Goal: Communication & Community: Answer question/provide support

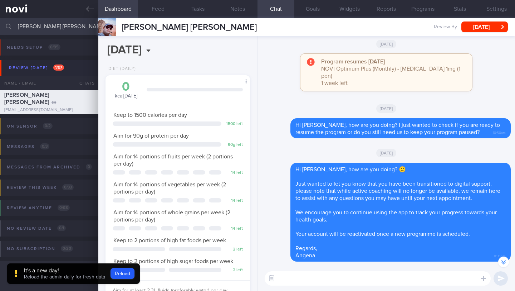
select select "7"
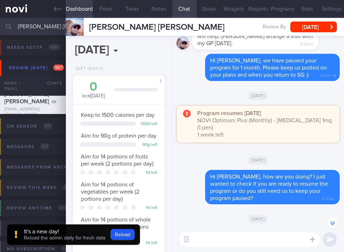
scroll to position [637, 0]
click at [127, 233] on button "Reload" at bounding box center [123, 234] width 24 height 11
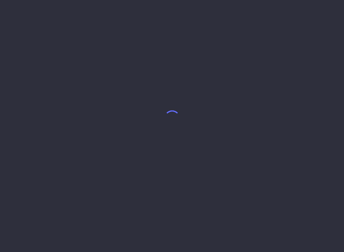
select select "7"
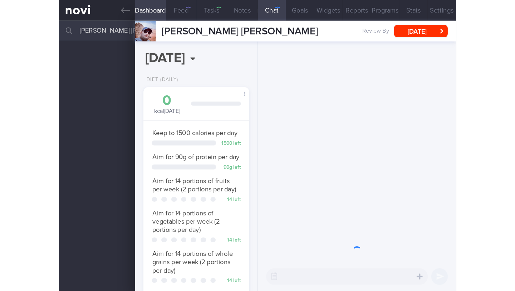
scroll to position [47, 73]
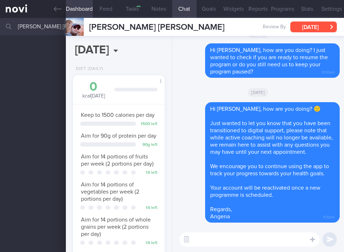
click at [304, 29] on button "[DATE]" at bounding box center [313, 26] width 47 height 11
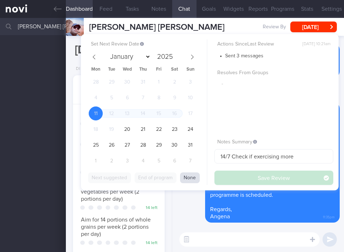
click at [189, 178] on button "None" at bounding box center [190, 177] width 20 height 11
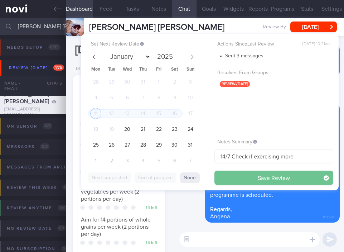
click at [225, 179] on button "Save Review" at bounding box center [273, 177] width 119 height 14
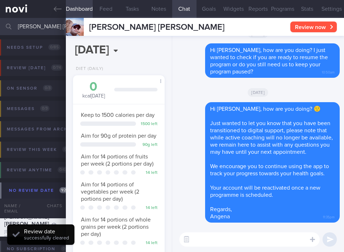
click at [308, 27] on button "Review now" at bounding box center [313, 26] width 47 height 11
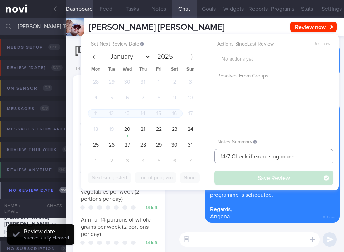
click at [251, 161] on input "14/7 Check if exercising more" at bounding box center [273, 156] width 119 height 14
click at [251, 160] on input "14/7 Check if exercising more" at bounding box center [273, 156] width 119 height 14
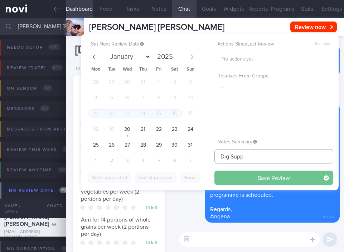
type input "Dig Supp"
click at [289, 183] on button "Save Review" at bounding box center [273, 177] width 119 height 14
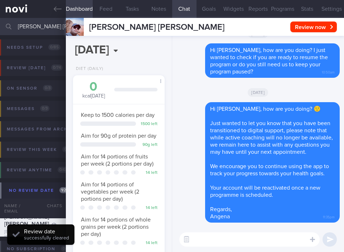
click at [39, 24] on input "[PERSON_NAME] [PERSON_NAME]" at bounding box center [172, 26] width 344 height 17
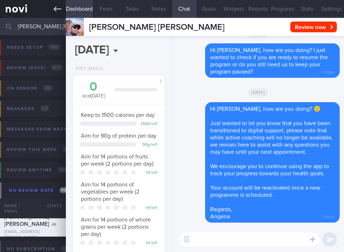
click at [61, 10] on link at bounding box center [33, 9] width 66 height 18
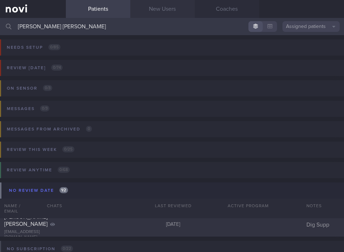
click at [166, 9] on link "New Users" at bounding box center [162, 9] width 64 height 18
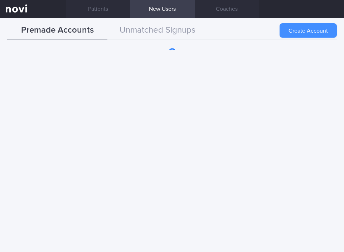
click at [314, 30] on button "Create Account" at bounding box center [308, 30] width 57 height 14
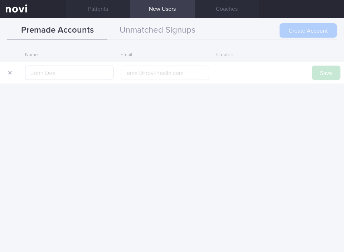
type input "[PERSON_NAME] [PERSON_NAME]"
click at [322, 71] on button "Save" at bounding box center [326, 73] width 29 height 14
click at [335, 77] on div "Name Email Created [PERSON_NAME] [PERSON_NAME] Save" at bounding box center [172, 65] width 344 height 35
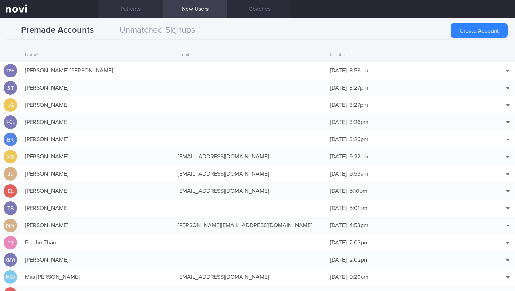
click at [134, 13] on link "Patients" at bounding box center [130, 9] width 64 height 18
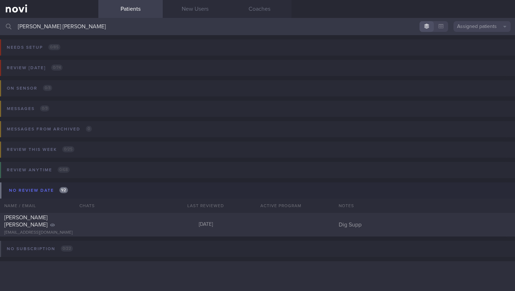
drag, startPoint x: 88, startPoint y: 25, endPoint x: 2, endPoint y: 20, distance: 86.1
click at [0, 27] on input "[PERSON_NAME] [PERSON_NAME]" at bounding box center [257, 26] width 515 height 17
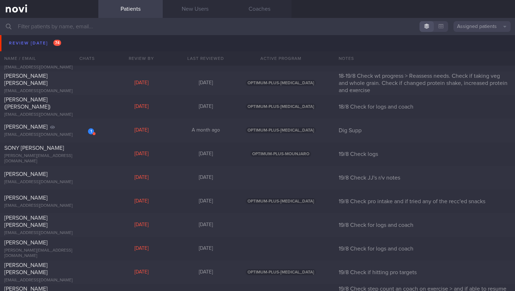
scroll to position [3236, 0]
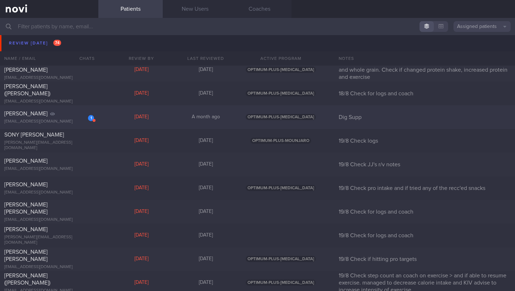
click at [82, 121] on div "[EMAIL_ADDRESS][DOMAIN_NAME]" at bounding box center [49, 121] width 90 height 5
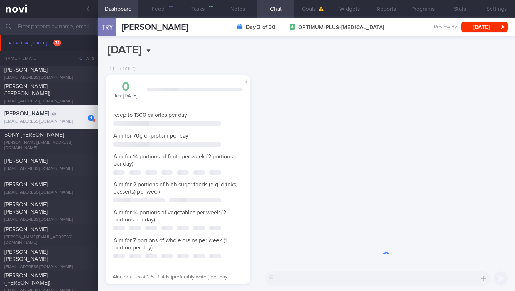
scroll to position [73, 126]
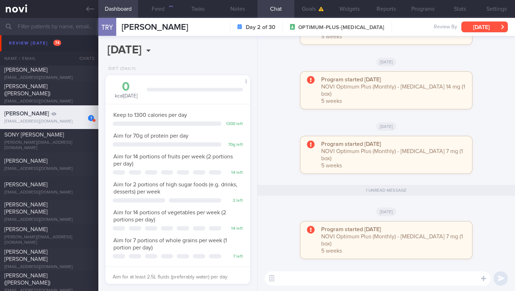
click at [344, 26] on button "[DATE]" at bounding box center [485, 26] width 47 height 11
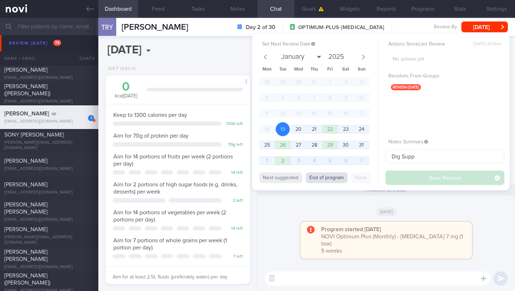
click at [326, 174] on button "End of program" at bounding box center [327, 177] width 42 height 11
select select "8"
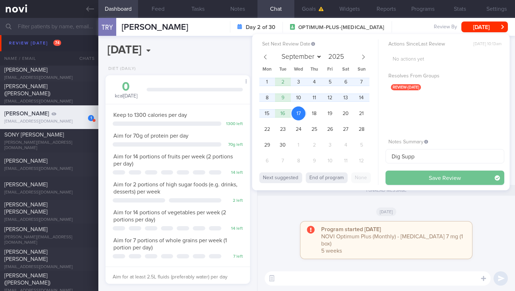
click at [344, 181] on button "Save Review" at bounding box center [445, 177] width 119 height 14
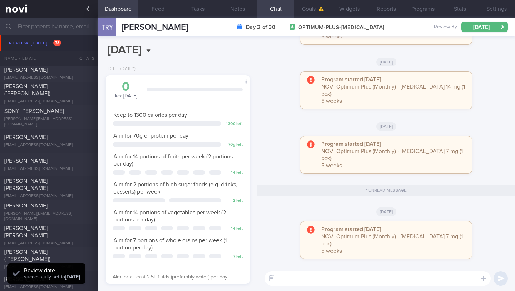
click at [89, 9] on icon at bounding box center [90, 9] width 8 height 8
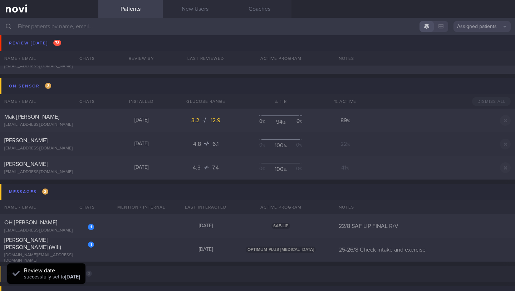
scroll to position [3819, 0]
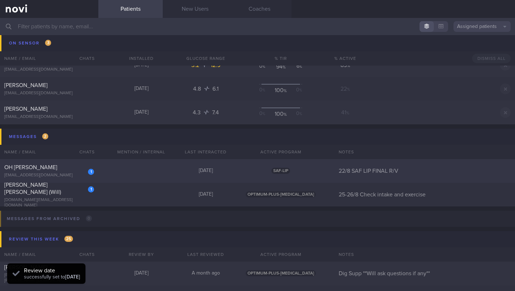
click at [51, 172] on div "1 OH TIAN FU [EMAIL_ADDRESS][DOMAIN_NAME]" at bounding box center [49, 171] width 98 height 14
select select "7"
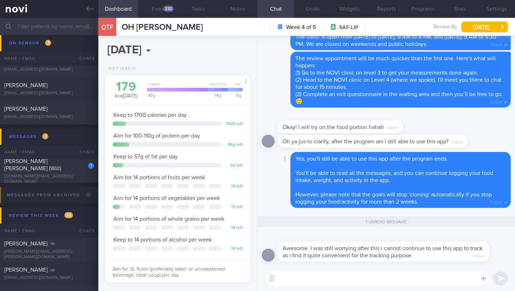
scroll to position [64, 129]
click at [344, 251] on textarea at bounding box center [378, 278] width 226 height 14
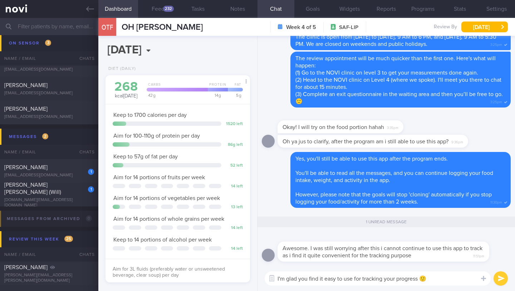
type textarea "I'm glad you find it easy to use for tracking your progress 🙂"
click at [344, 251] on button "submit" at bounding box center [501, 278] width 14 height 14
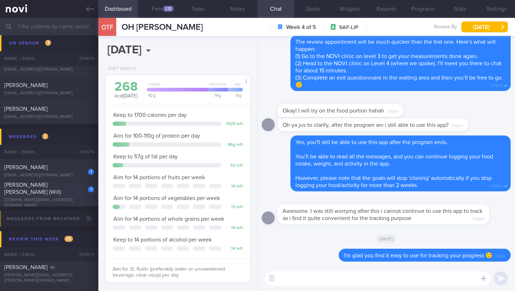
click at [58, 198] on div "[DOMAIN_NAME][EMAIL_ADDRESS][DOMAIN_NAME]" at bounding box center [49, 202] width 90 height 11
type input "25-26/8 Check intake and exercise"
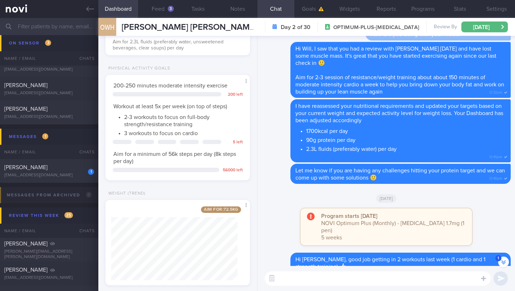
scroll to position [260, 0]
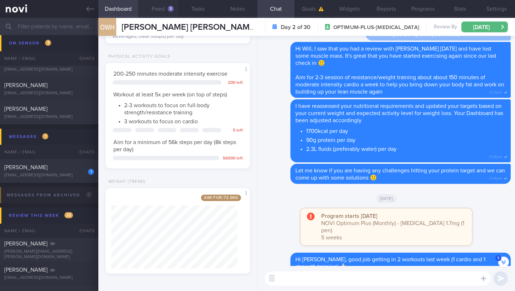
click at [162, 8] on button "Feed 3" at bounding box center [158, 9] width 40 height 18
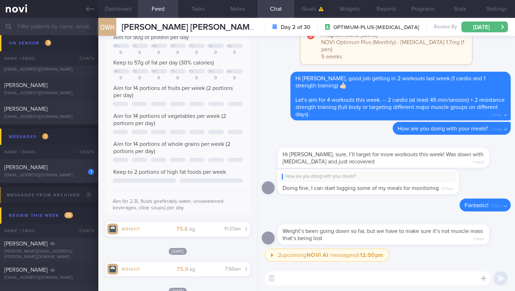
click at [344, 251] on div "​ ​" at bounding box center [387, 278] width 258 height 25
click at [344, 251] on textarea at bounding box center [378, 278] width 226 height 14
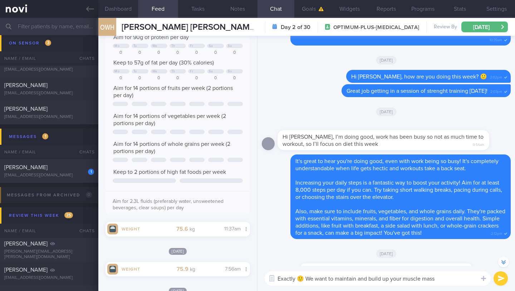
scroll to position [-525, 0]
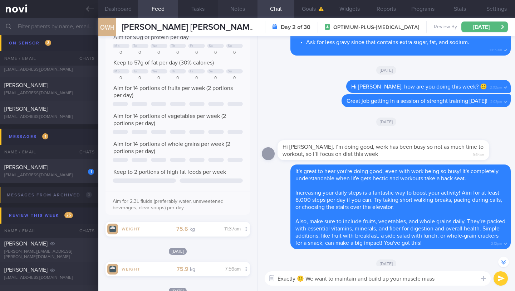
click at [239, 13] on button "Notes" at bounding box center [238, 9] width 40 height 18
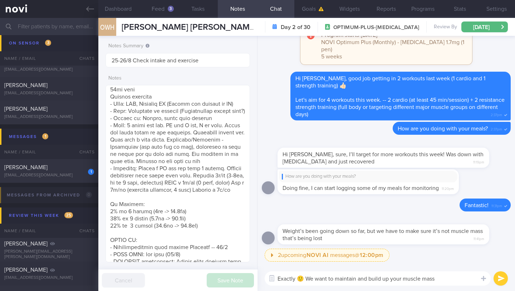
click at [344, 251] on textarea "Exactly 🙂 We want to maintain and build up your muscle mass" at bounding box center [378, 278] width 226 height 14
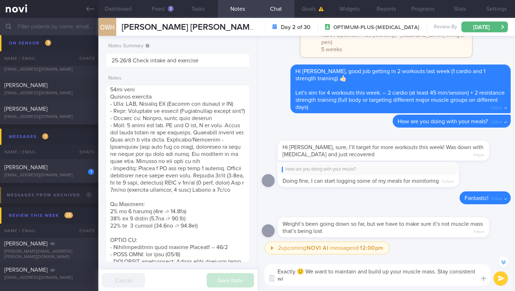
scroll to position [-7, 0]
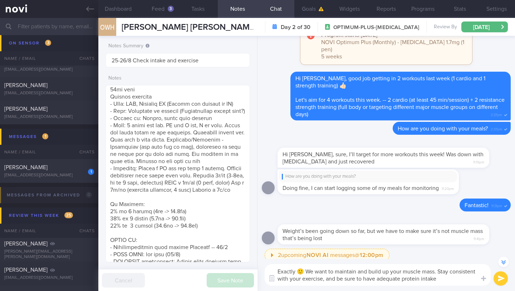
type textarea "Exactly 🙂 We want to maintain and build up your muscle mass. Stay consistent wi…"
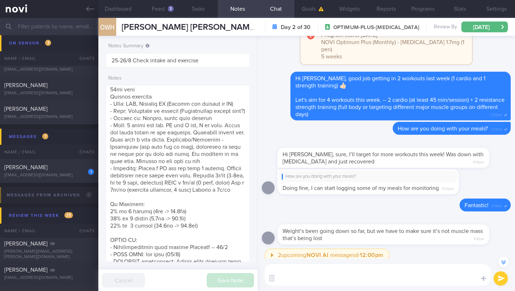
scroll to position [0, 0]
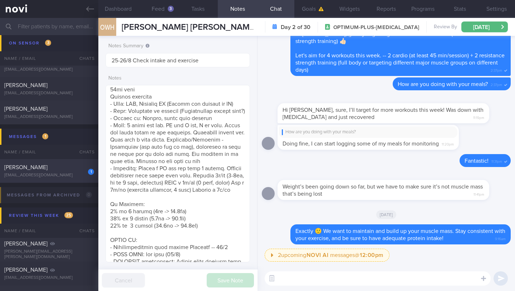
click at [50, 173] on div "[EMAIL_ADDRESS][DOMAIN_NAME]" at bounding box center [49, 175] width 90 height 5
type input "19/8 Check JJ's r/v notes"
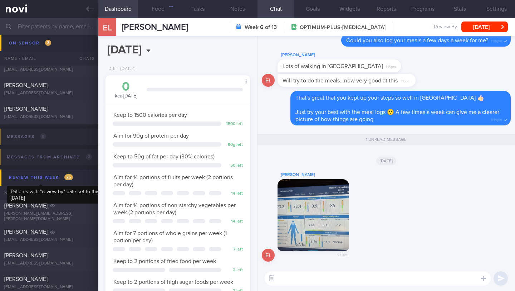
scroll to position [73, 126]
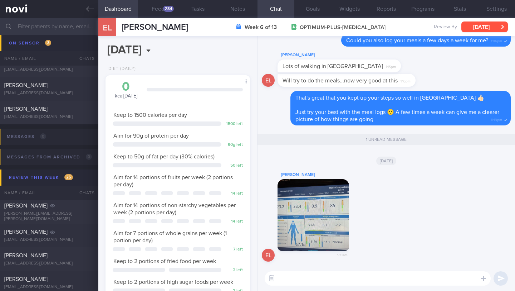
click at [344, 30] on button "[DATE]" at bounding box center [485, 26] width 47 height 11
click at [344, 246] on div "EL [PERSON_NAME] 9:13am" at bounding box center [386, 218] width 249 height 96
drag, startPoint x: 165, startPoint y: 28, endPoint x: 121, endPoint y: 26, distance: 43.7
click at [121, 26] on div "EL [PERSON_NAME] [PERSON_NAME] [EMAIL_ADDRESS][DOMAIN_NAME] Week 6 of 13 OPTIMU…" at bounding box center [306, 27] width 417 height 18
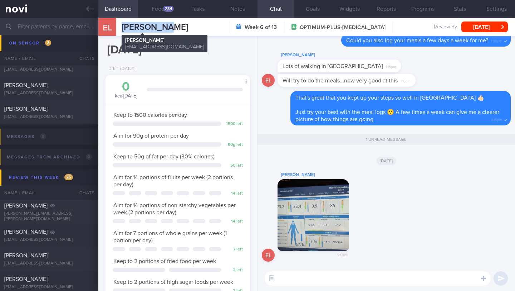
copy span "[PERSON_NAME]"
click at [238, 12] on button "Notes" at bounding box center [238, 9] width 40 height 18
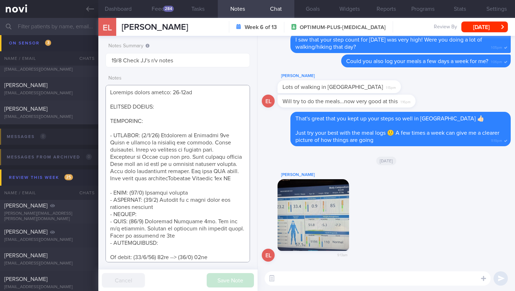
drag, startPoint x: 140, startPoint y: 134, endPoint x: 100, endPoint y: 134, distance: 40.5
click at [100, 135] on div "Notes Summary 19/8 Check JJ's r/v notes Notes Save Note Cancel" at bounding box center [177, 163] width 159 height 255
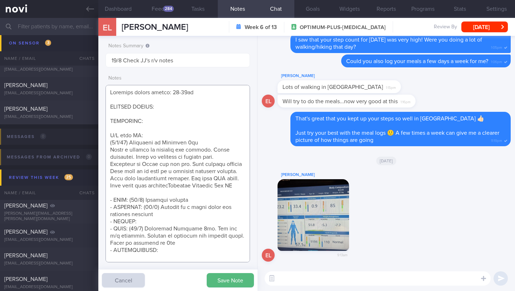
click at [170, 135] on textarea at bounding box center [178, 173] width 145 height 177
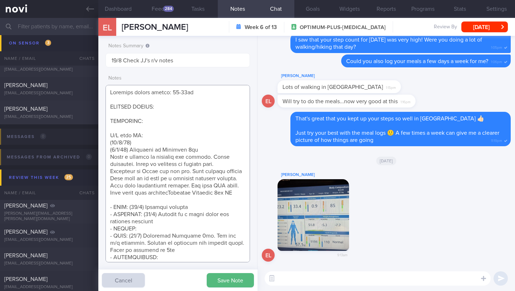
paste textarea "Tolerated [MEDICAL_DATA] 14mg Nil s/e reported Increased effects on appetite an…"
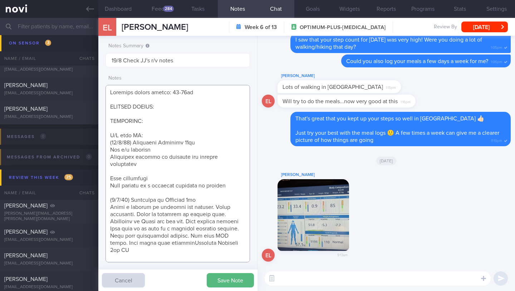
click at [198, 142] on textarea at bounding box center [178, 173] width 145 height 177
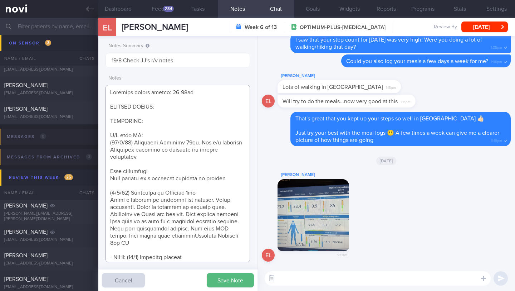
click at [164, 155] on textarea at bounding box center [178, 173] width 145 height 177
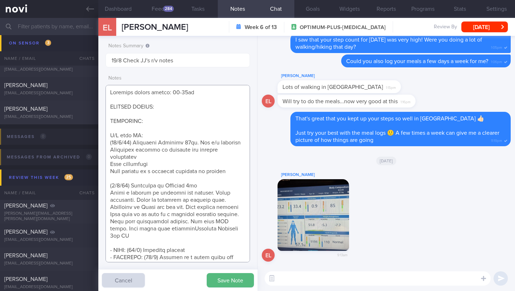
click at [159, 159] on textarea at bounding box center [178, 173] width 145 height 177
click at [166, 163] on textarea at bounding box center [178, 173] width 145 height 177
paste textarea "Home BIA scale- body fat reducing (now @ ~35%); muscle mass stable Discussed DE…"
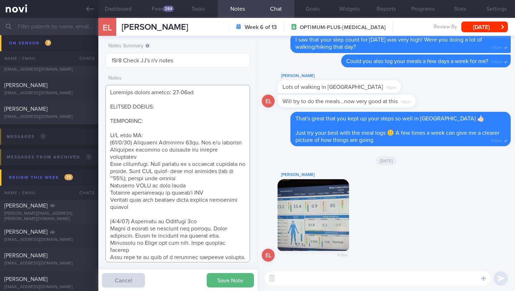
click at [152, 164] on textarea at bounding box center [178, 173] width 145 height 177
click at [229, 251] on button "Save Note" at bounding box center [230, 280] width 47 height 14
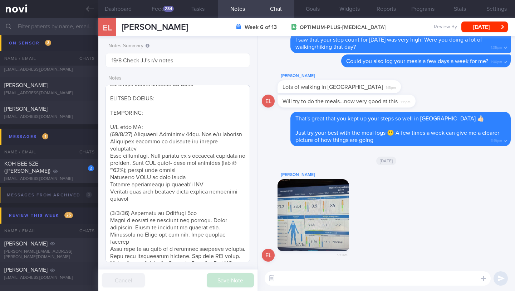
scroll to position [3, 0]
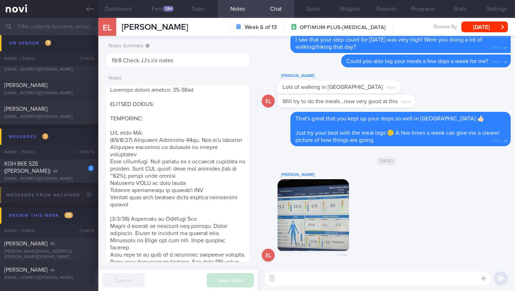
click at [309, 215] on button "button" at bounding box center [314, 215] width 72 height 72
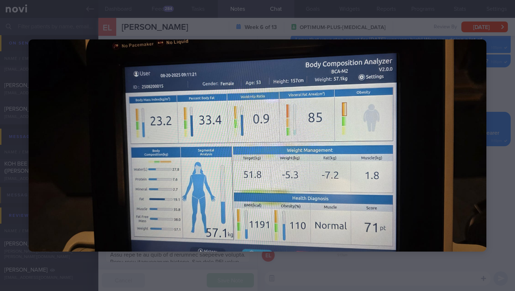
click at [344, 83] on div at bounding box center [257, 145] width 515 height 291
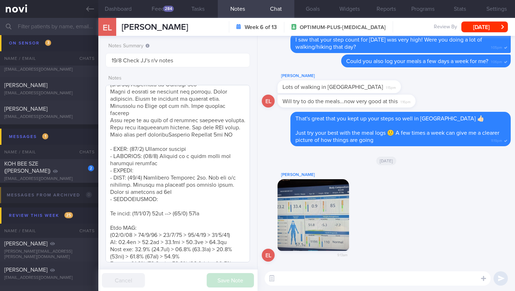
scroll to position [150, 0]
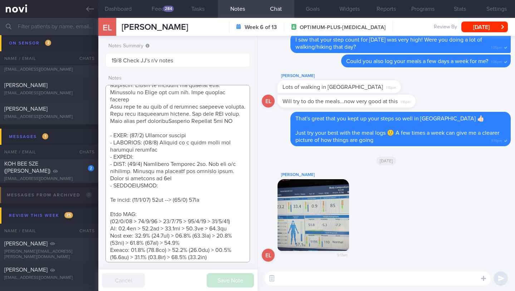
click at [204, 236] on textarea at bounding box center [178, 173] width 145 height 177
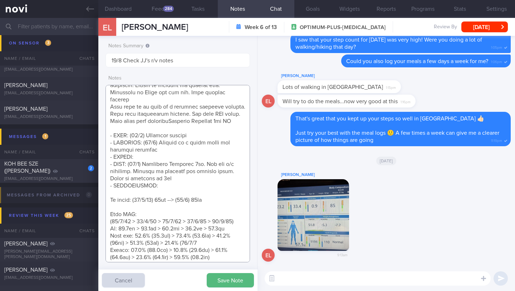
click at [228, 216] on textarea at bounding box center [178, 173] width 145 height 177
drag, startPoint x: 212, startPoint y: 237, endPoint x: 187, endPoint y: 238, distance: 24.4
click at [187, 238] on textarea at bounding box center [178, 173] width 145 height 177
click at [328, 216] on button "button" at bounding box center [314, 215] width 72 height 72
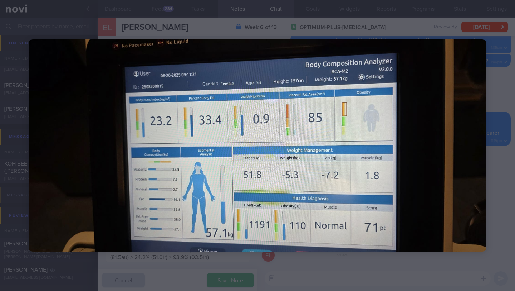
click at [344, 178] on div at bounding box center [257, 145] width 515 height 291
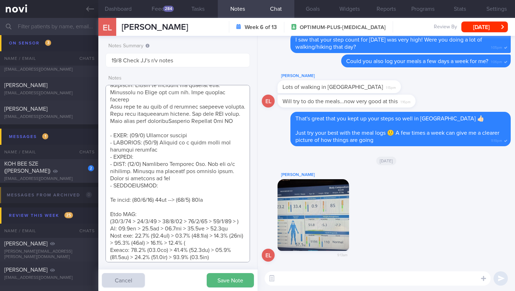
click at [218, 237] on textarea at bounding box center [178, 173] width 145 height 177
click at [234, 211] on textarea at bounding box center [178, 173] width 145 height 177
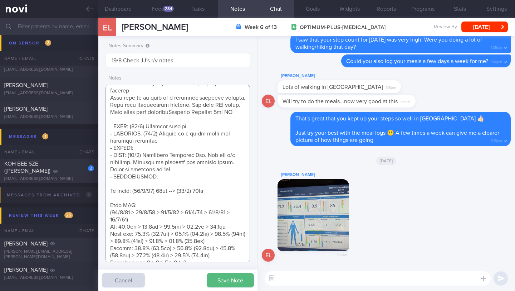
scroll to position [161, 0]
click at [233, 251] on button "Save Note" at bounding box center [230, 280] width 47 height 14
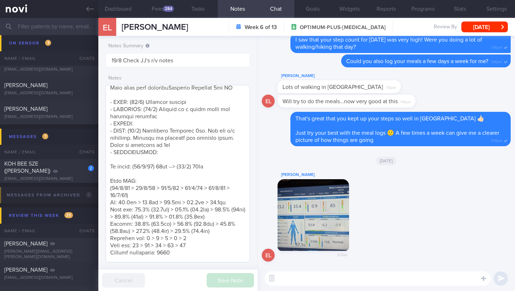
scroll to position [189, 0]
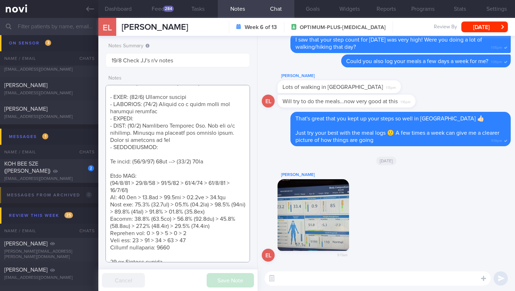
click at [222, 154] on textarea at bounding box center [178, 173] width 145 height 177
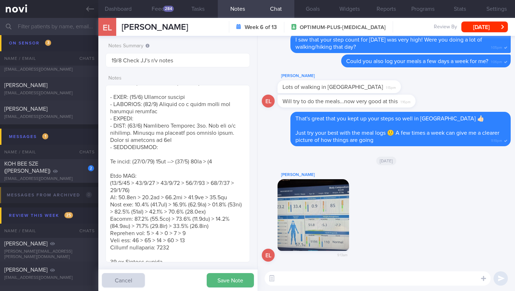
click at [293, 205] on button "button" at bounding box center [314, 215] width 72 height 72
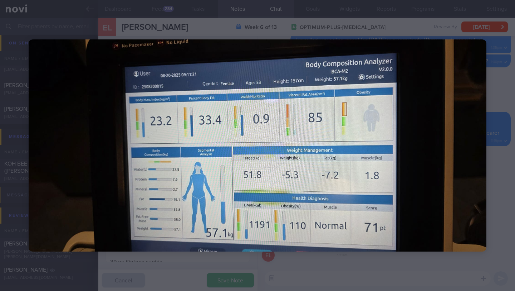
click at [344, 83] on div at bounding box center [257, 145] width 515 height 291
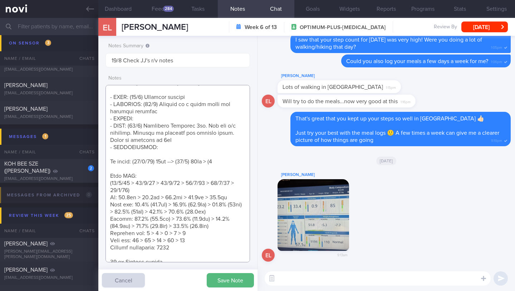
click at [237, 159] on textarea at bounding box center [178, 173] width 145 height 177
click at [221, 155] on textarea at bounding box center [178, 173] width 145 height 177
type textarea "Personal target weight: 52-54kg SUPPORT NEEDED: CHALLENGE: R/V with JJ: ([DATE]…"
click at [222, 251] on button "Save Note" at bounding box center [230, 280] width 47 height 14
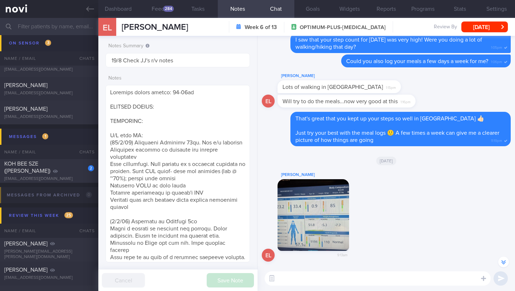
scroll to position [0, 0]
click at [344, 251] on textarea at bounding box center [378, 278] width 226 height 14
type textarea "Hi [PERSON_NAME],"
click at [128, 10] on button "Dashboard" at bounding box center [118, 9] width 40 height 18
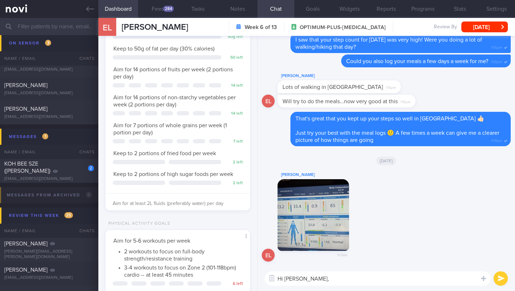
scroll to position [233, 0]
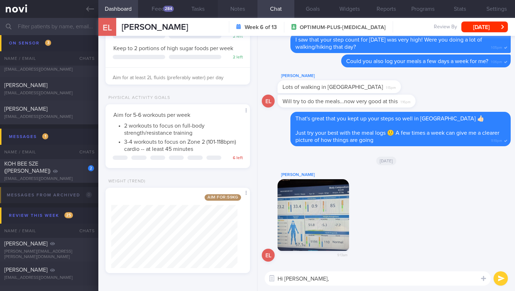
click at [243, 6] on button "Notes" at bounding box center [238, 9] width 40 height 18
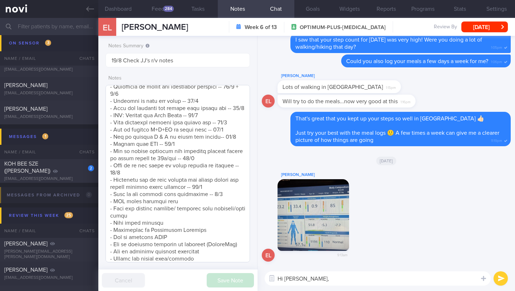
scroll to position [625, 0]
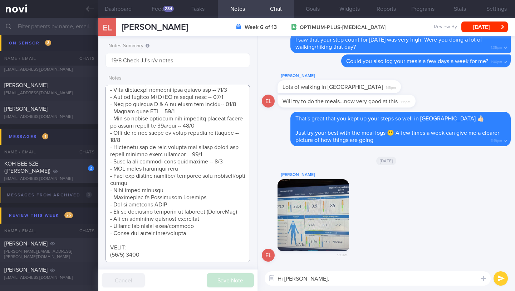
click at [186, 214] on textarea at bounding box center [178, 173] width 145 height 177
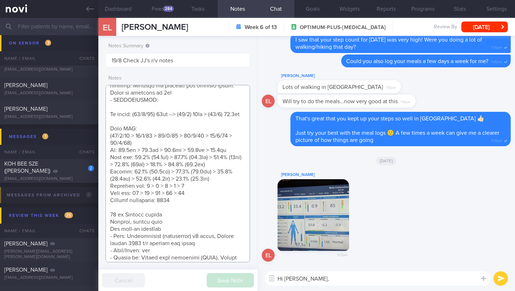
scroll to position [141, 0]
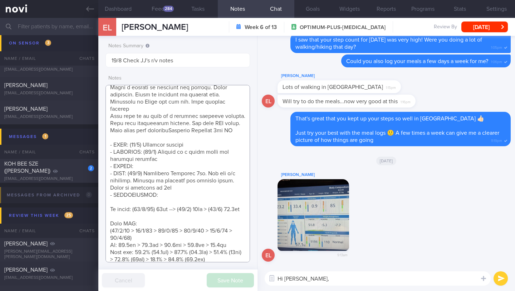
click at [166, 196] on textarea at bounding box center [178, 173] width 145 height 177
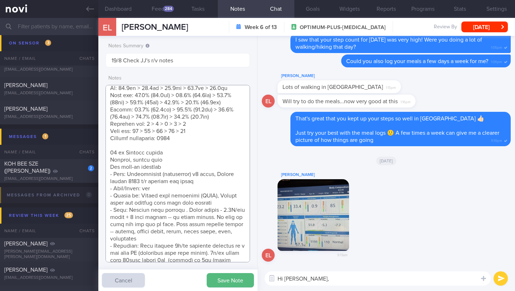
scroll to position [173, 0]
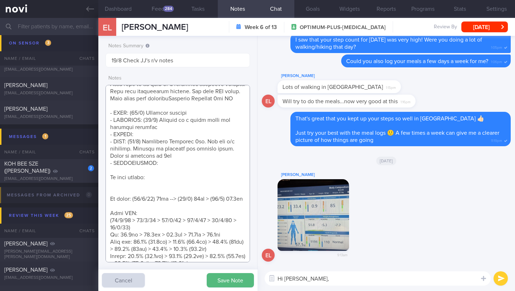
paste textarea "Aim for 5% (3kg -> 59kg) > 10% (6kg -> 56kg) > 15% (9kg -> 53kg)"
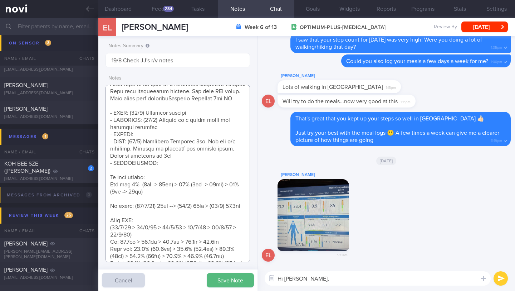
drag, startPoint x: 129, startPoint y: 177, endPoint x: 105, endPoint y: 174, distance: 24.5
click at [105, 175] on div "Notes Summary 19/8 Check JJ's r/v notes Notes Save Note Cancel" at bounding box center [177, 163] width 159 height 255
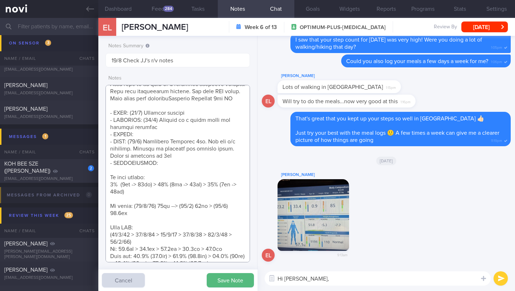
click at [120, 175] on textarea at bounding box center [178, 173] width 145 height 177
drag, startPoint x: 159, startPoint y: 176, endPoint x: 164, endPoint y: 148, distance: 29.0
click at [159, 176] on textarea at bounding box center [178, 173] width 145 height 177
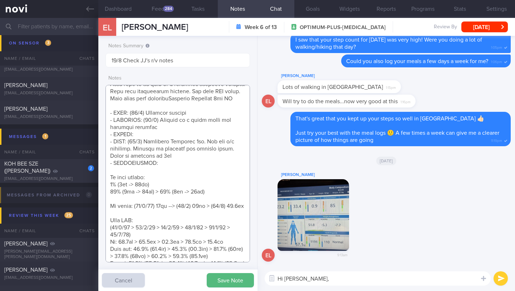
click at [160, 182] on textarea at bounding box center [178, 173] width 145 height 177
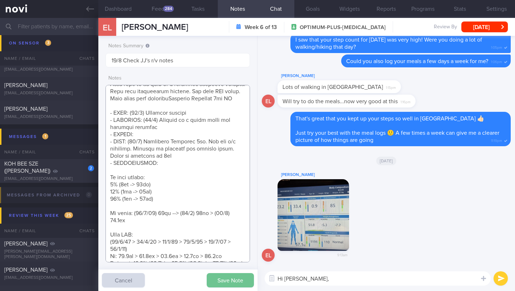
type textarea "Personal target weight: 52-54kg SUPPORT NEEDED: CHALLENGE: R/V with JJ: ([DATE]…"
click at [232, 251] on button "Save Note" at bounding box center [230, 280] width 47 height 14
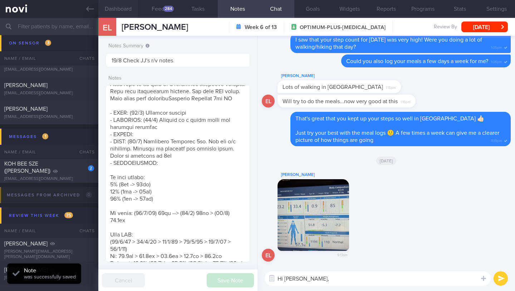
click at [122, 10] on button "Dashboard" at bounding box center [118, 9] width 40 height 18
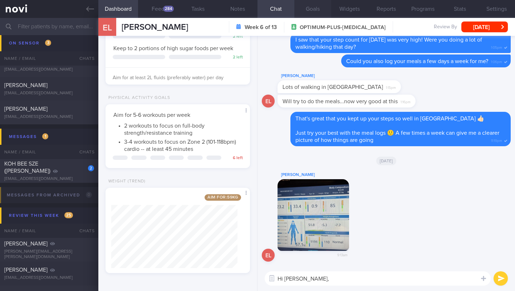
click at [316, 9] on button "Goals" at bounding box center [313, 9] width 37 height 18
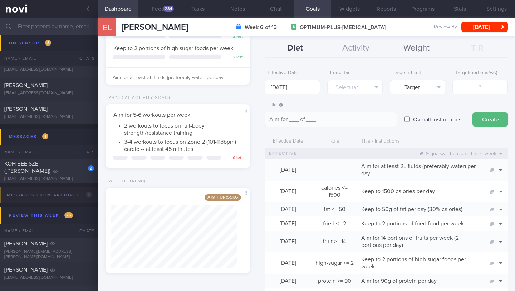
click at [344, 47] on button "Weight" at bounding box center [417, 48] width 61 height 18
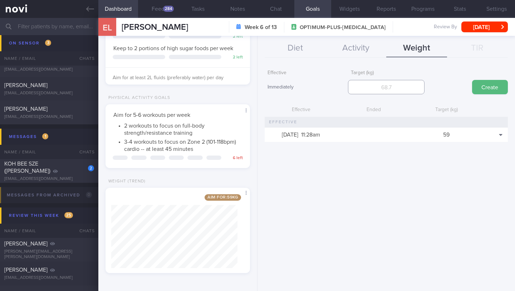
click at [344, 84] on input "number" at bounding box center [386, 87] width 76 height 14
type input "56"
click at [344, 84] on button "Create" at bounding box center [490, 87] width 36 height 14
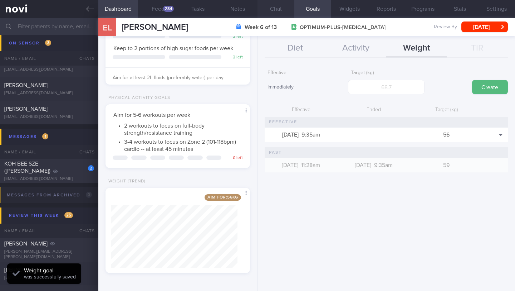
click at [273, 9] on button "Chat" at bounding box center [276, 9] width 37 height 18
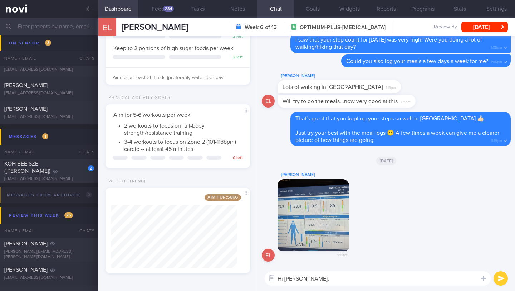
click at [344, 251] on textarea "Hi [PERSON_NAME]," at bounding box center [378, 278] width 226 height 14
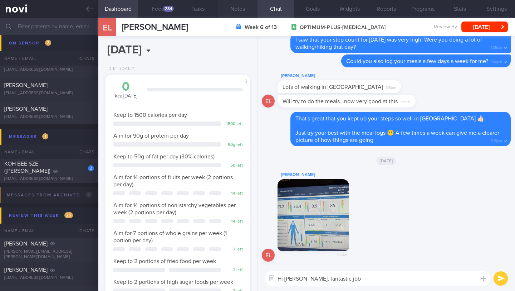
type textarea "Hi [PERSON_NAME], fantastic job"
click at [236, 15] on button "Notes" at bounding box center [238, 9] width 40 height 18
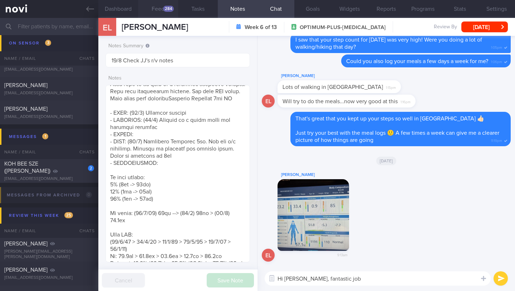
click at [157, 8] on button "Feed 284" at bounding box center [158, 9] width 40 height 18
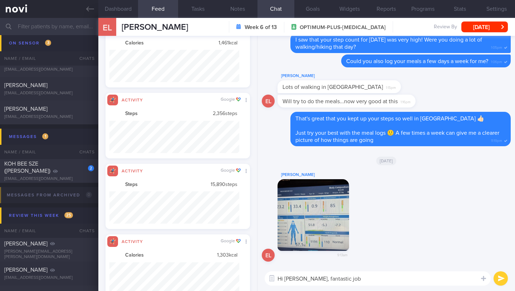
scroll to position [357917, 357820]
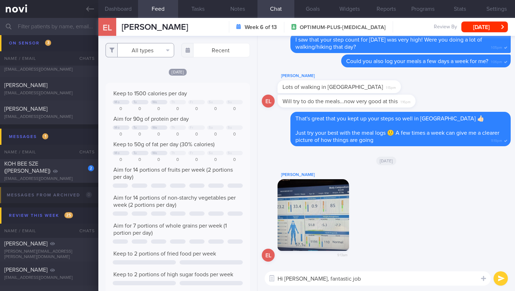
click at [148, 53] on button "All types" at bounding box center [140, 50] width 69 height 14
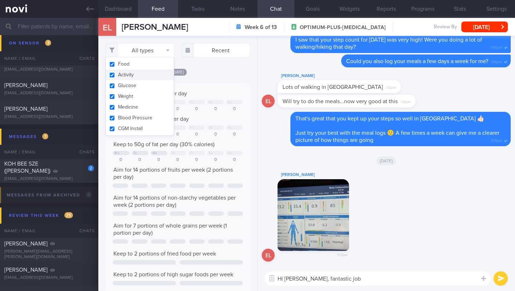
click at [144, 75] on button "Activity" at bounding box center [140, 74] width 68 height 11
checkbox input "false"
click at [207, 76] on div "[DATE]" at bounding box center [178, 72] width 145 height 8
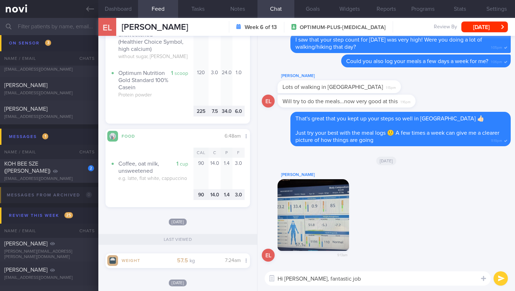
drag, startPoint x: 342, startPoint y: 278, endPoint x: 302, endPoint y: 278, distance: 40.1
click at [302, 251] on textarea "Hi [PERSON_NAME], fantastic job" at bounding box center [378, 278] width 226 height 14
click at [344, 251] on textarea "Hi [PERSON_NAME], fantastic job" at bounding box center [378, 278] width 226 height 14
click at [344, 251] on textarea "Hi [PERSON_NAME], fantastic job with your weight loss -- looks like you are los…" at bounding box center [378, 278] width 226 height 14
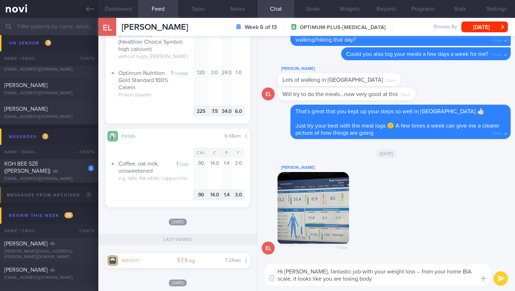
click at [344, 251] on textarea "Hi [PERSON_NAME], fantastic job with your weight loss -- from your home BIA sca…" at bounding box center [378, 274] width 226 height 21
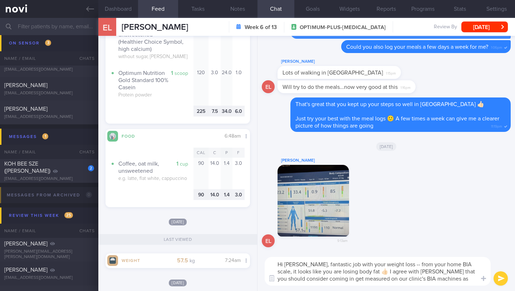
drag, startPoint x: 368, startPoint y: 272, endPoint x: 454, endPoint y: 277, distance: 86.1
click at [344, 251] on textarea "Hi [PERSON_NAME], fantastic job with your weight loss -- from your home BIA sca…" at bounding box center [378, 271] width 226 height 29
type textarea "Hi [PERSON_NAME], fantastic job with your weight loss -- from your home BIA sca…"
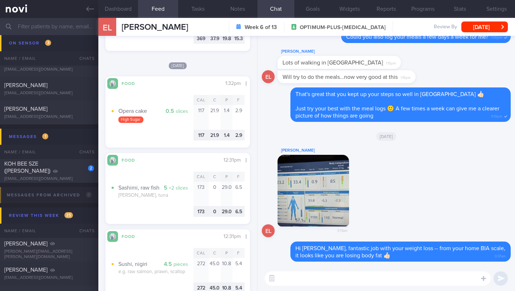
scroll to position [339, 0]
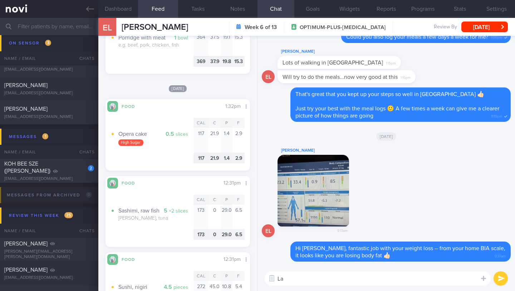
type textarea "L"
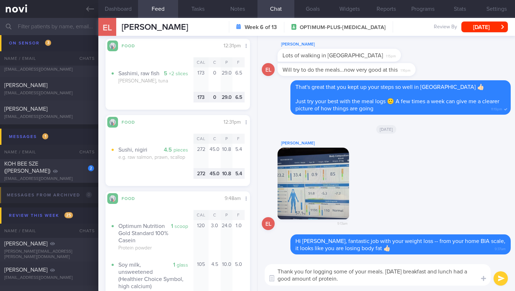
scroll to position [409, 0]
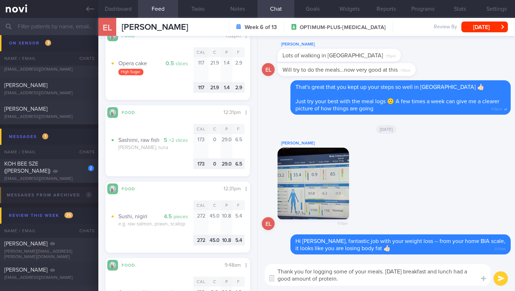
click at [344, 251] on textarea "Thank you for logging some of your meals. [DATE] breakfast and lunch had a good…" at bounding box center [378, 274] width 226 height 21
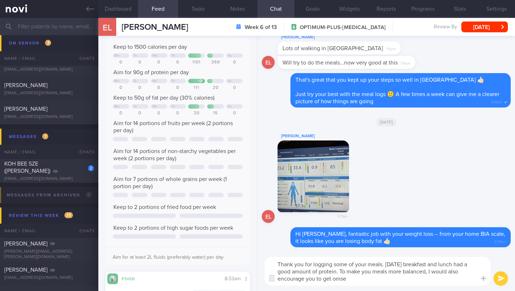
scroll to position [0, 0]
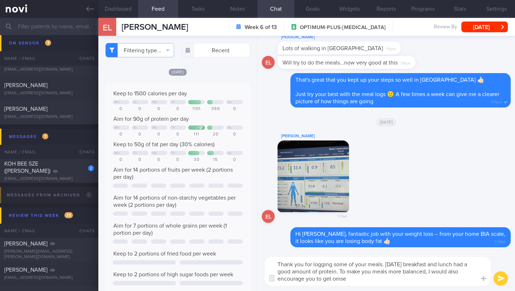
drag, startPoint x: 335, startPoint y: 278, endPoint x: 355, endPoint y: 279, distance: 20.1
click at [344, 251] on textarea "Thank you for logging some of your meals. [DATE] breakfast and lunch had a good…" at bounding box center [378, 271] width 226 height 29
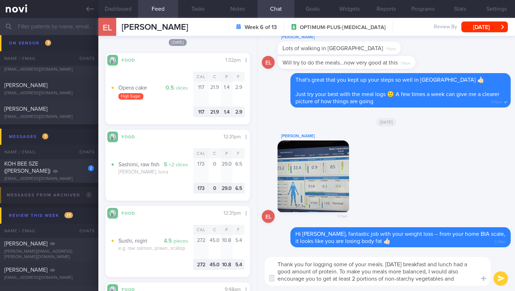
scroll to position [387, 0]
drag, startPoint x: 447, startPoint y: 280, endPoint x: 467, endPoint y: 280, distance: 20.0
click at [344, 251] on textarea "Thank you for logging some of your meals. [DATE] breakfast and lunch had a good…" at bounding box center [378, 271] width 226 height 29
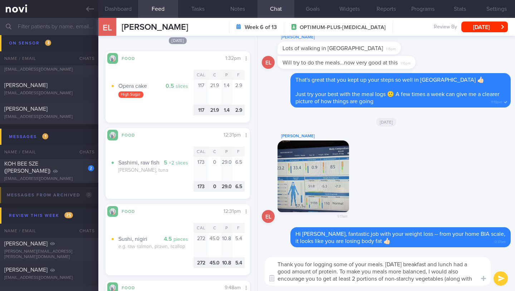
scroll to position [0, 0]
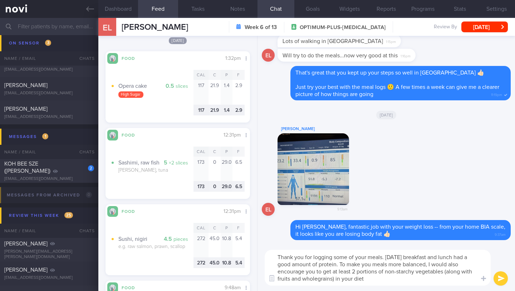
drag, startPoint x: 413, startPoint y: 282, endPoint x: 446, endPoint y: 270, distance: 35.7
click at [344, 251] on textarea "Thank you for logging some of your meals. [DATE] breakfast and lunch had a good…" at bounding box center [378, 267] width 226 height 36
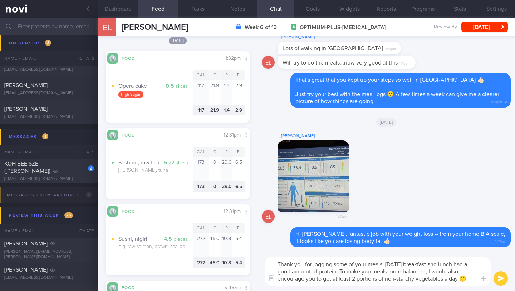
type textarea "Thank you for logging some of your meals. [DATE] breakfast and lunch had a good…"
click at [344, 251] on button "submit" at bounding box center [501, 278] width 14 height 14
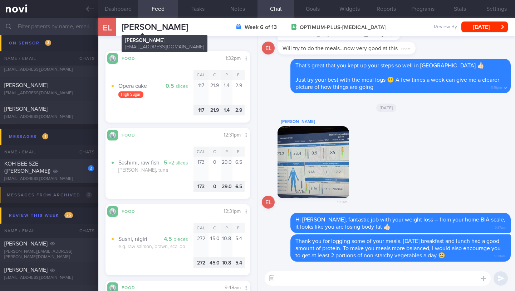
click at [134, 28] on span "[PERSON_NAME]" at bounding box center [155, 27] width 67 height 9
copy div "[PERSON_NAME] [PERSON_NAME] [EMAIL_ADDRESS][DOMAIN_NAME]"
click at [294, 251] on textarea at bounding box center [378, 278] width 226 height 14
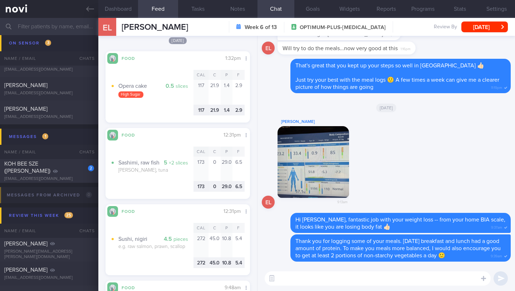
paste textarea "I’d like to reassess your energy and protein needs based on your current weight…"
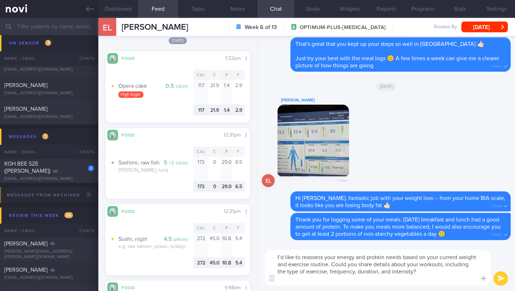
type textarea "I’d like to reassess your energy and protein needs based on your current weight…"
click at [344, 251] on button "submit" at bounding box center [501, 278] width 14 height 14
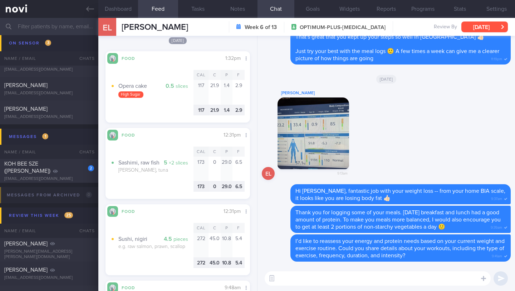
click at [344, 25] on button "[DATE]" at bounding box center [485, 26] width 47 height 11
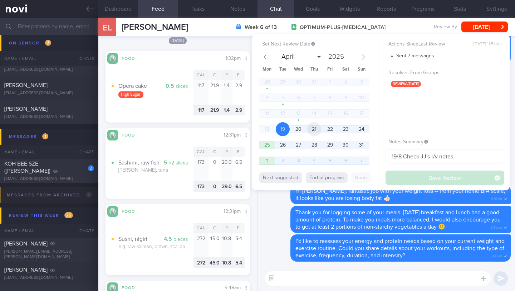
click at [314, 131] on span "21" at bounding box center [314, 129] width 14 height 14
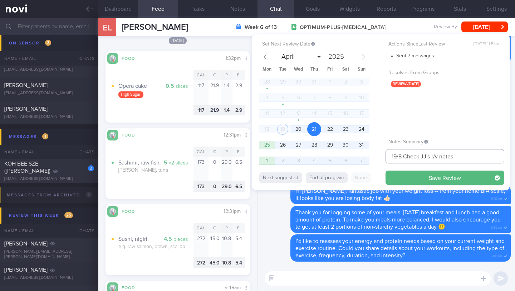
drag, startPoint x: 397, startPoint y: 156, endPoint x: 377, endPoint y: 154, distance: 20.9
click at [344, 154] on div "Set Next Review Date [DATE] April May June July August September October Novemb…" at bounding box center [381, 112] width 258 height 156
click at [344, 155] on input "2-25/8 Check JJ's r/v notes" at bounding box center [445, 156] width 119 height 14
drag, startPoint x: 436, startPoint y: 156, endPoint x: 474, endPoint y: 156, distance: 37.6
click at [344, 156] on input "21-25/8 Check [PERSON_NAME]'s r/v notes" at bounding box center [445, 156] width 119 height 14
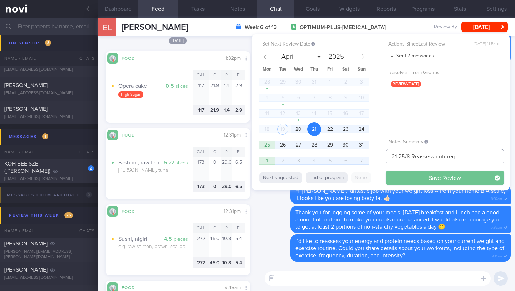
type input "21-25/8 Reassess nutr req"
click at [344, 175] on button "Save Review" at bounding box center [445, 177] width 119 height 14
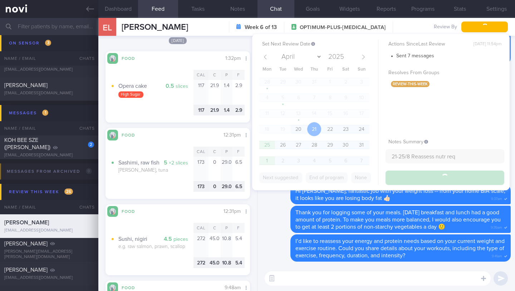
scroll to position [3795, 0]
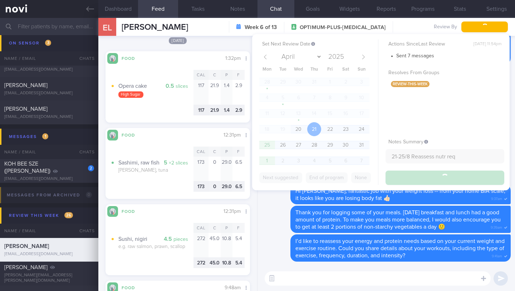
type input "21-25/8 Reassess nutr req"
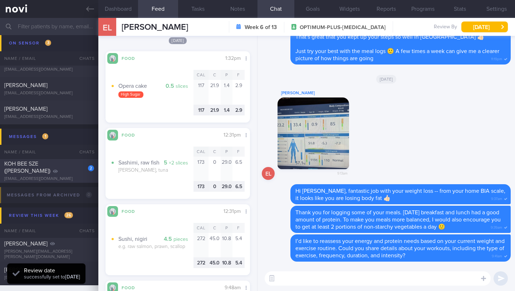
click at [60, 169] on div "KOH BEE SZE ([PERSON_NAME])" at bounding box center [48, 167] width 88 height 14
type input "10/9 Check [PERSON_NAME]'s notes. Check for logs. Enc to do resistance training"
type textarea "**Newly dx DM** ([DATE]) Declined sensor but said she can apply herself since s…"
select select "8"
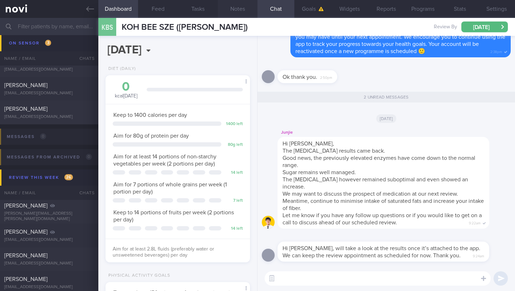
click at [240, 10] on button "Notes" at bounding box center [238, 9] width 40 height 18
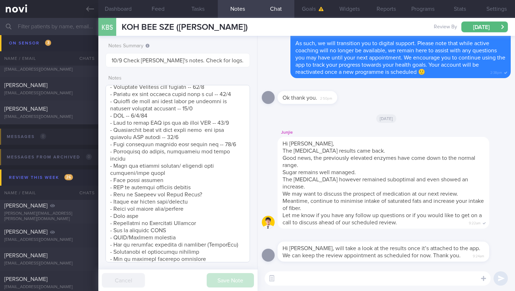
scroll to position [829, 0]
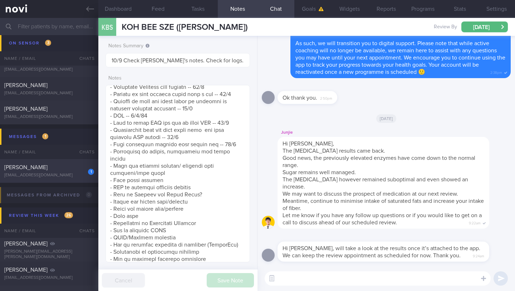
click at [69, 174] on div "[EMAIL_ADDRESS][DOMAIN_NAME]" at bounding box center [49, 175] width 90 height 5
type input "21-25/8 Reassess nutr req"
type textarea "Personal target weight: 52-54kg SUPPORT NEEDED: CHALLENGE: R/V with JJ: ([DATE]…"
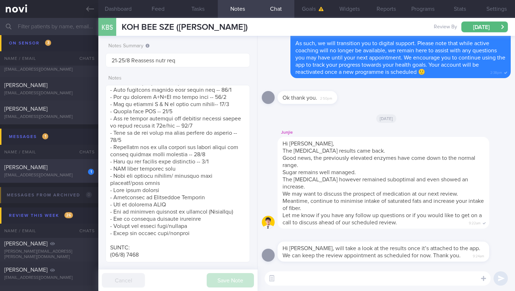
select select "7"
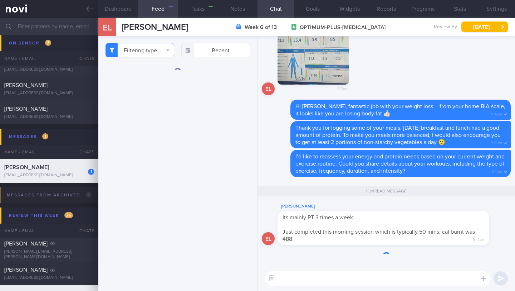
scroll to position [661, 0]
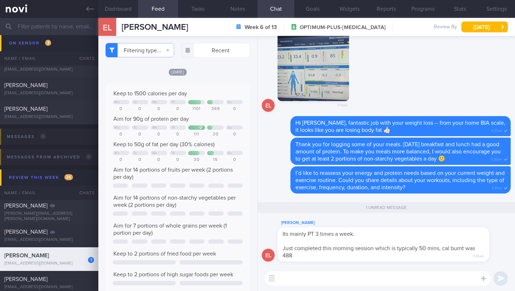
click at [329, 251] on textarea at bounding box center [378, 278] width 226 height 14
type textarea "G"
type textarea "Is the PT resistance training, cardio, or a mix?"
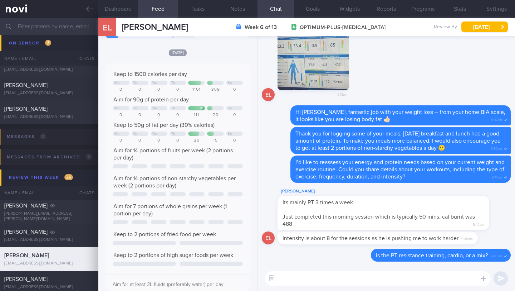
scroll to position [0, 0]
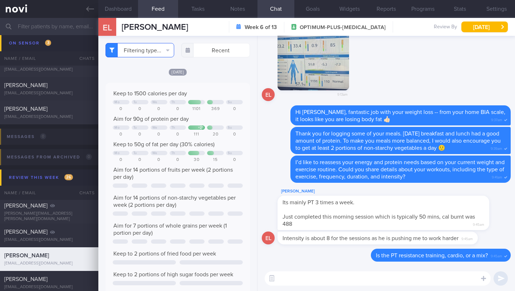
click at [147, 47] on button "Filtering type..." at bounding box center [140, 50] width 69 height 14
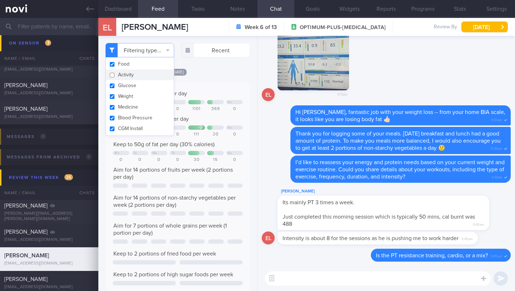
click at [220, 76] on div "[DATE]" at bounding box center [178, 72] width 145 height 8
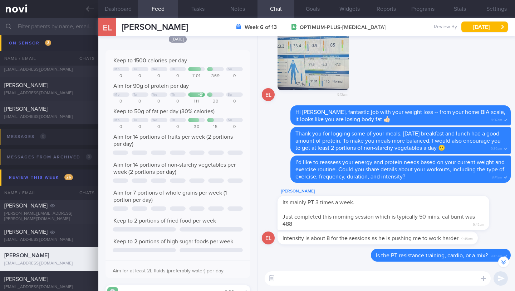
scroll to position [-13, 0]
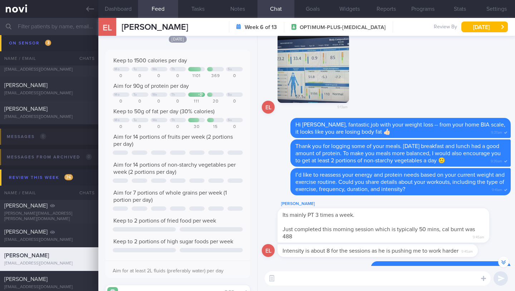
click at [330, 77] on button "button" at bounding box center [314, 67] width 72 height 72
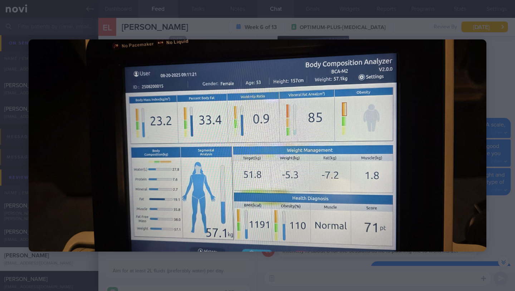
click at [344, 54] on div at bounding box center [257, 145] width 515 height 291
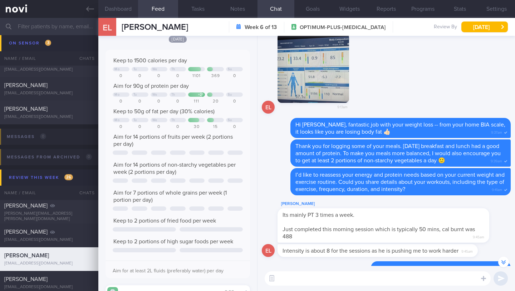
click at [123, 8] on button "Dashboard" at bounding box center [118, 9] width 40 height 18
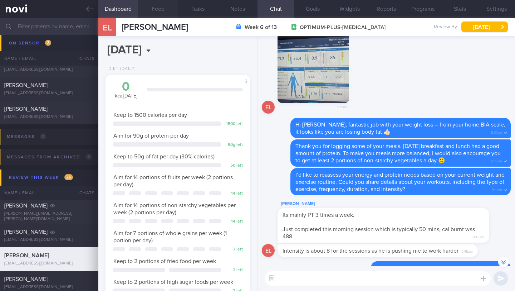
click at [159, 8] on button "Feed" at bounding box center [158, 9] width 40 height 18
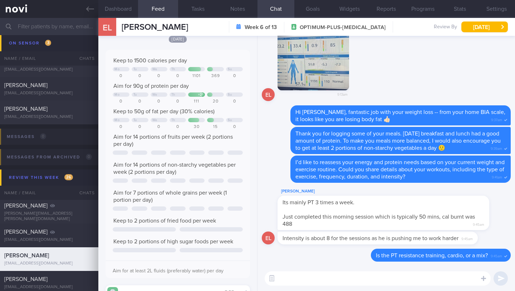
click at [344, 251] on textarea at bounding box center [378, 278] width 226 height 14
paste textarea "I have reassessed your nutritional requirements and updated your targets based …"
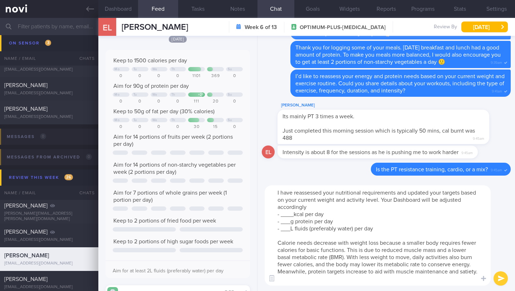
drag, startPoint x: 294, startPoint y: 213, endPoint x: 282, endPoint y: 212, distance: 11.5
click at [282, 212] on textarea "I have reassessed your nutritional requirements and updated your targets based …" at bounding box center [378, 235] width 226 height 100
type textarea "I have reassessed your nutritional requirements and updated your targets based …"
click at [314, 11] on button "Goals" at bounding box center [313, 9] width 37 height 18
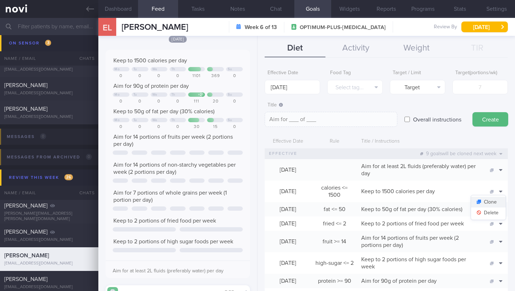
click at [344, 200] on button "Clone" at bounding box center [488, 202] width 35 height 11
type input "1500"
type textarea "Keep to 1500 calories per day"
click at [344, 216] on button "Delete" at bounding box center [488, 212] width 35 height 11
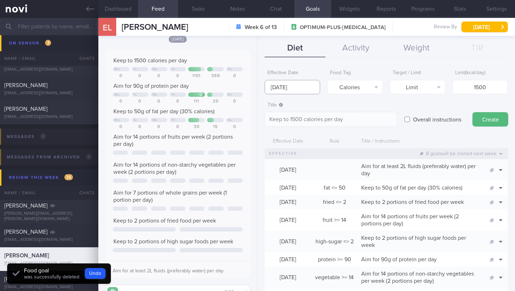
click at [296, 89] on input "[DATE]" at bounding box center [292, 87] width 55 height 14
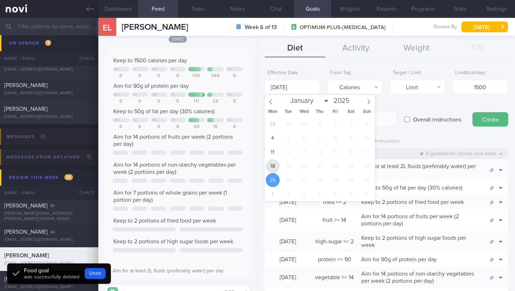
click at [271, 165] on span "18" at bounding box center [273, 166] width 14 height 14
type input "[DATE]"
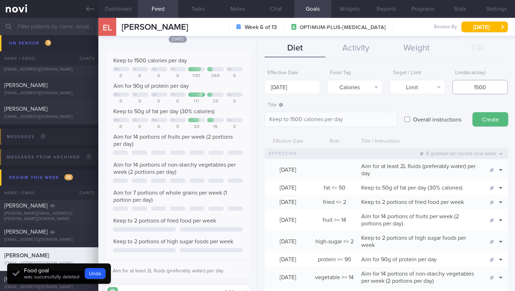
click at [344, 88] on input "1500" at bounding box center [480, 87] width 55 height 14
type input "100"
type textarea "Keep to 100 calories per day"
type input "1200"
type textarea "Keep to 1200 calories per day"
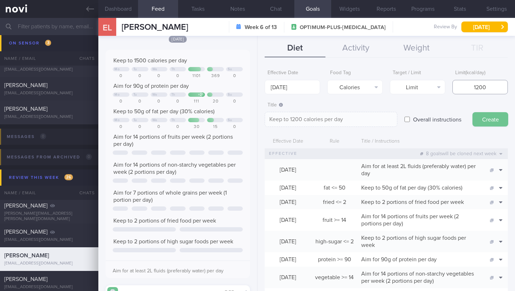
type input "1200"
click at [344, 121] on button "Create" at bounding box center [491, 119] width 36 height 14
type input "[DATE]"
type textarea "Aim for ___ of ___"
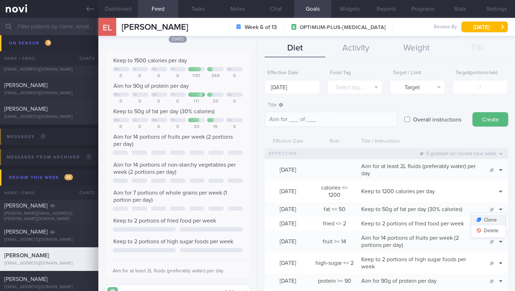
click at [344, 222] on button "Clone" at bounding box center [488, 219] width 35 height 11
type input "50"
type textarea "Keep to 50g of fat per day (30% calories)"
click at [344, 232] on button "Delete" at bounding box center [488, 230] width 35 height 11
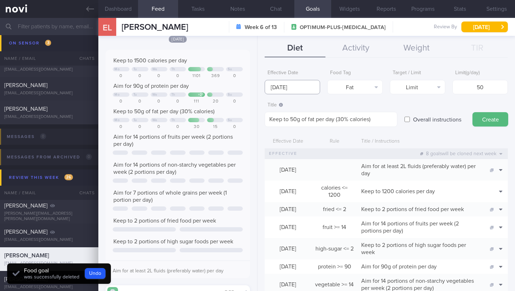
click at [301, 90] on input "[DATE]" at bounding box center [292, 87] width 55 height 14
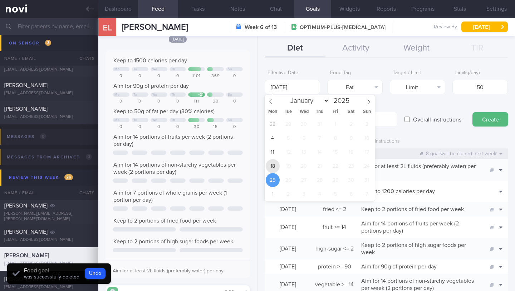
click at [276, 163] on span "18" at bounding box center [273, 166] width 14 height 14
type input "[DATE]"
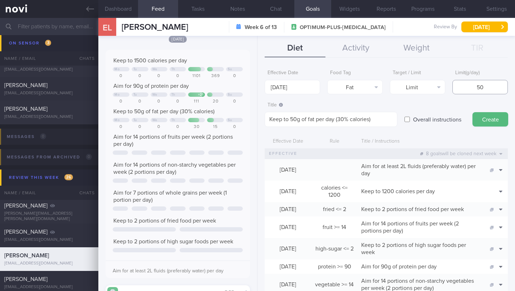
drag, startPoint x: 470, startPoint y: 88, endPoint x: 493, endPoint y: 83, distance: 23.1
click at [344, 88] on input "50" at bounding box center [480, 87] width 55 height 14
type input "40"
click at [344, 118] on button "Create" at bounding box center [491, 119] width 36 height 14
type input "[DATE]"
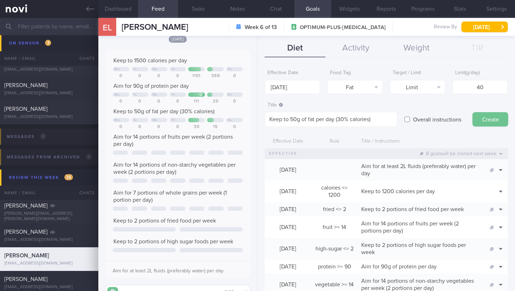
type textarea "Aim for ___ of ___"
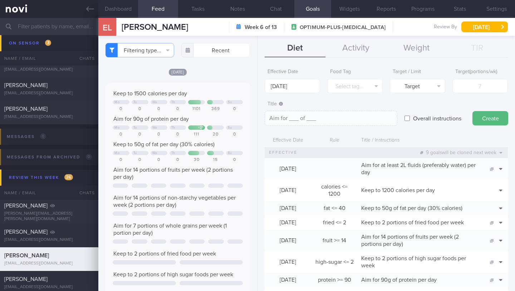
scroll to position [1, 0]
click at [344, 218] on button "Clone" at bounding box center [488, 218] width 35 height 11
type input "40"
type textarea "Keep to 50g of fat per day (30% calories)"
click at [344, 227] on button "Delete" at bounding box center [488, 229] width 35 height 11
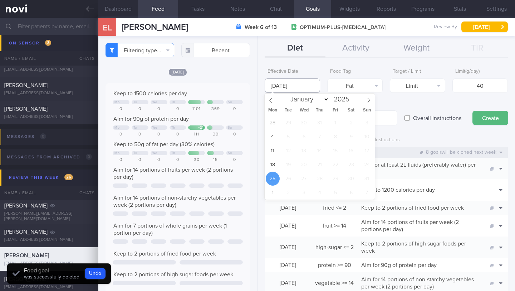
click at [274, 87] on input "[DATE]" at bounding box center [292, 85] width 55 height 14
click at [274, 166] on span "18" at bounding box center [273, 164] width 14 height 14
type input "[DATE]"
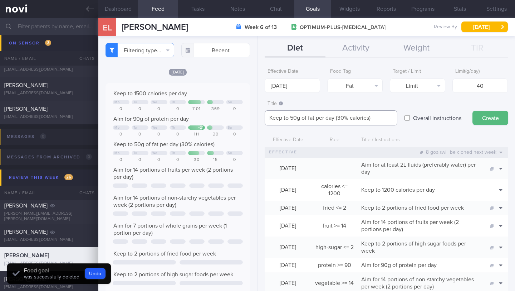
click at [294, 117] on textarea "Keep to 50g of fat per day (30% calories)" at bounding box center [331, 117] width 133 height 15
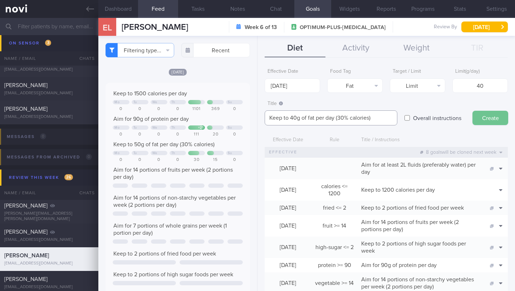
type textarea "Keep to 40g of fat per day (30% calories)"
click at [344, 116] on button "Create" at bounding box center [491, 118] width 36 height 14
type input "[DATE]"
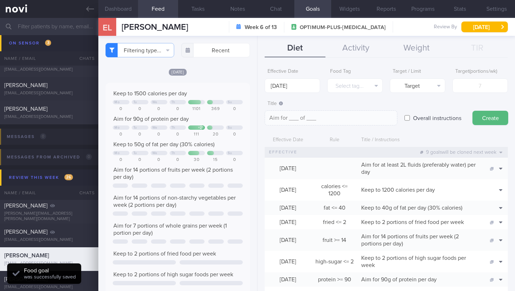
click at [127, 5] on button "Dashboard" at bounding box center [118, 9] width 40 height 18
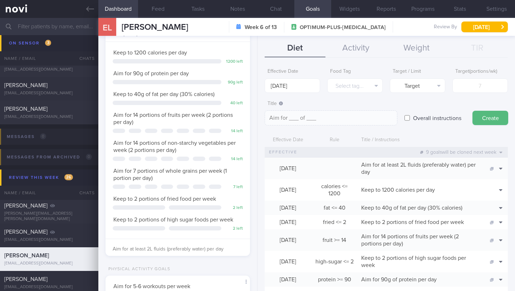
scroll to position [76, 0]
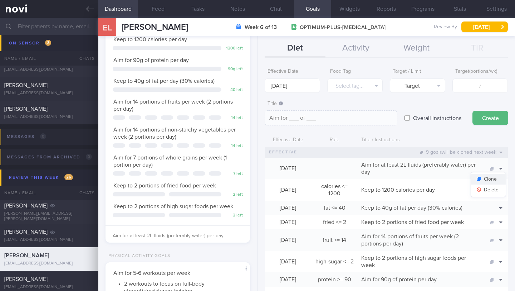
click at [344, 183] on button "Clone" at bounding box center [488, 179] width 35 height 11
type textarea "Aim for at least 2L fluids (preferably water) per day"
checkbox input "true"
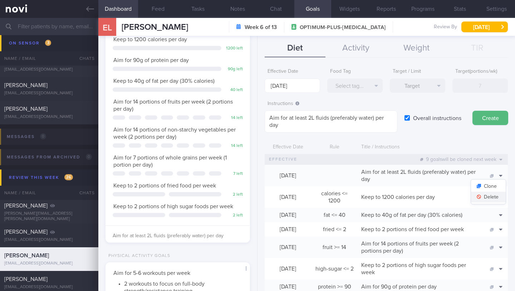
click at [344, 194] on button "Delete" at bounding box center [488, 197] width 35 height 11
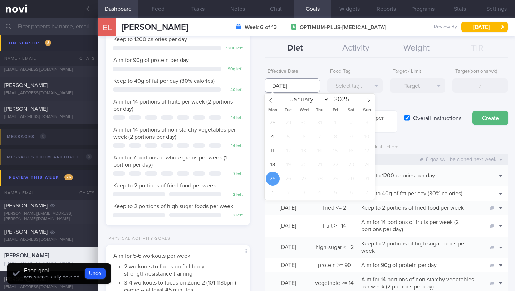
click at [294, 84] on input "[DATE]" at bounding box center [292, 85] width 55 height 14
click at [275, 163] on span "18" at bounding box center [273, 164] width 14 height 14
type input "[DATE]"
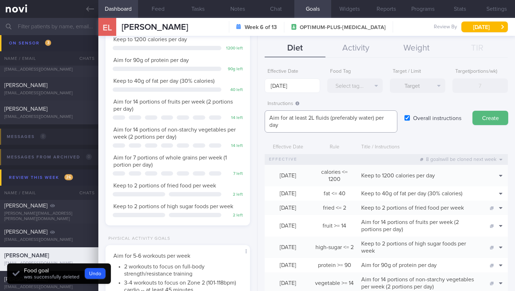
click at [311, 117] on textarea "Aim for at least 2L fluids (preferably water) per day" at bounding box center [331, 121] width 133 height 22
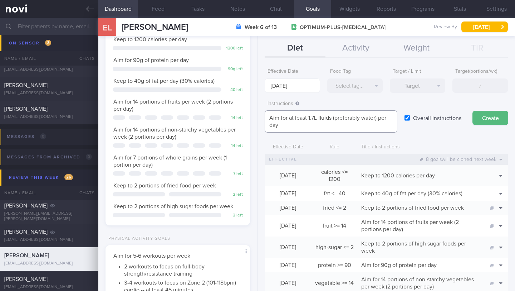
click at [344, 119] on textarea "Aim for at least 1.7L fluids (preferably water) per day" at bounding box center [331, 121] width 133 height 22
type textarea "Aim for at least 1.7L fluids (preferably water, unsweetened beverages, clear so…"
click at [344, 117] on button "Create" at bounding box center [491, 118] width 36 height 14
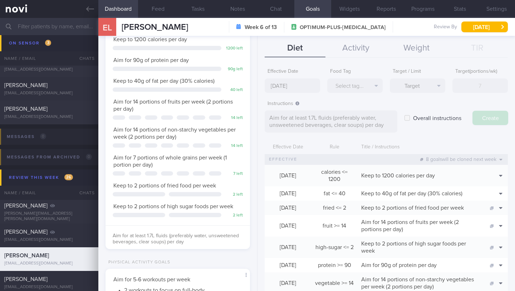
type input "[DATE]"
type textarea "Aim for ___ of ___"
checkbox input "false"
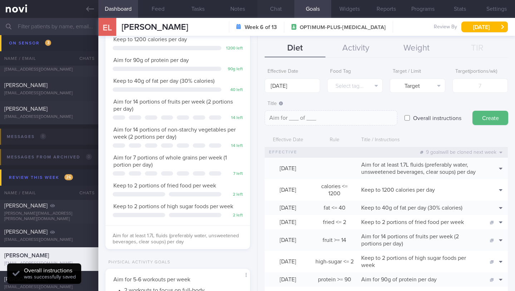
click at [278, 11] on button "Chat" at bounding box center [276, 9] width 37 height 18
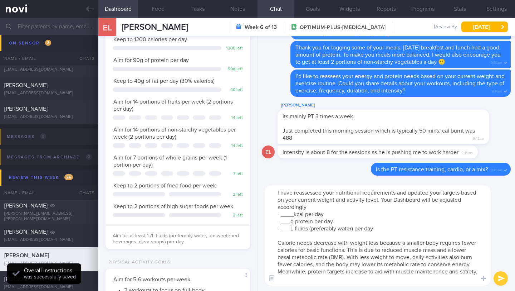
drag, startPoint x: 440, startPoint y: 202, endPoint x: 458, endPoint y: 202, distance: 17.6
click at [344, 202] on textarea "I have reassessed your nutritional requirements and updated your targets based …" at bounding box center [378, 235] width 226 height 100
drag, startPoint x: 294, startPoint y: 214, endPoint x: 282, endPoint y: 215, distance: 12.6
click at [282, 215] on textarea "I have reassessed your nutritional requirements and updated your targets based …" at bounding box center [378, 235] width 226 height 100
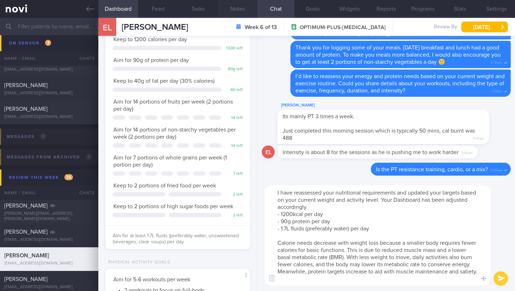
type textarea "I have reassessed your nutritional requirements and updated your targets based …"
click at [242, 13] on button "Notes" at bounding box center [238, 9] width 40 height 18
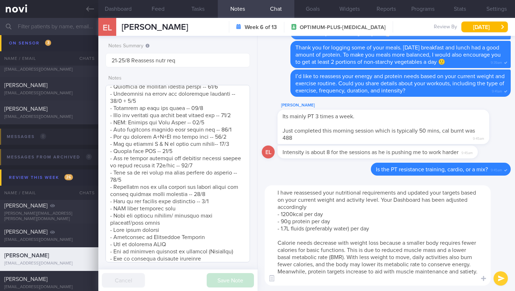
scroll to position [621, 0]
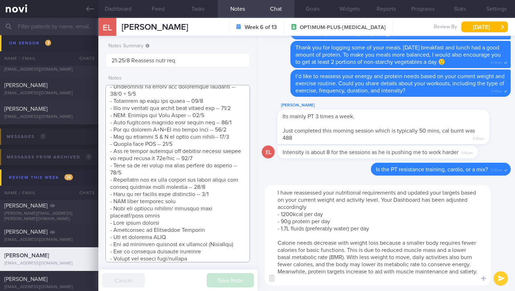
click at [239, 202] on textarea at bounding box center [178, 173] width 145 height 177
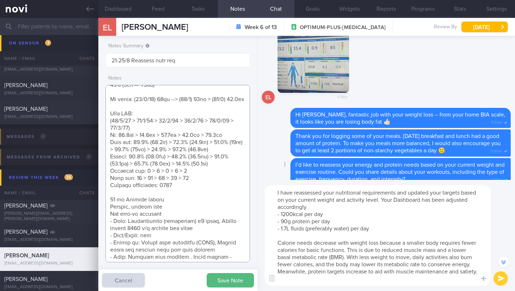
scroll to position [-199, 0]
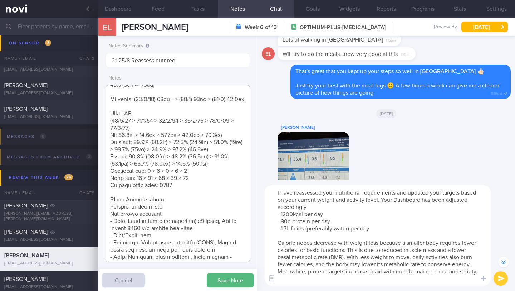
type textarea "Personal target weight: 52-54kg SUPPORT NEEDED: CHALLENGE: R/V with JJ: ([DATE]…"
click at [304, 144] on button "button" at bounding box center [314, 168] width 72 height 72
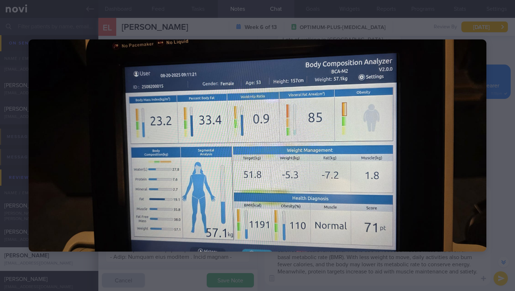
click at [344, 120] on div at bounding box center [257, 145] width 515 height 291
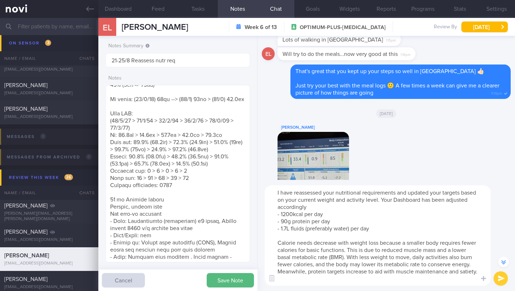
click at [319, 160] on button "button" at bounding box center [314, 168] width 72 height 72
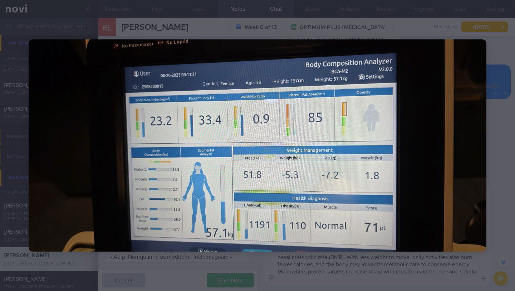
click at [344, 147] on div at bounding box center [257, 145] width 515 height 291
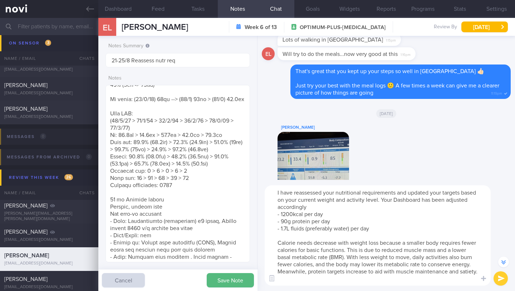
scroll to position [7, 0]
drag, startPoint x: 278, startPoint y: 243, endPoint x: 347, endPoint y: 282, distance: 79.3
click at [344, 251] on textarea "I have reassessed your nutritional requirements and updated your targets based …" at bounding box center [378, 235] width 226 height 100
paste textarea "As you lose weight, your calorie needs go down because a smaller body requires …"
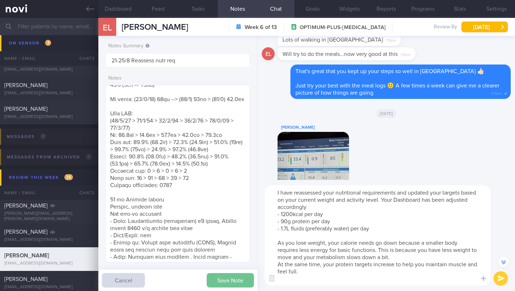
type textarea "I have reassessed your nutritional requirements and updated your targets based …"
click at [239, 251] on button "Save Note" at bounding box center [230, 280] width 47 height 14
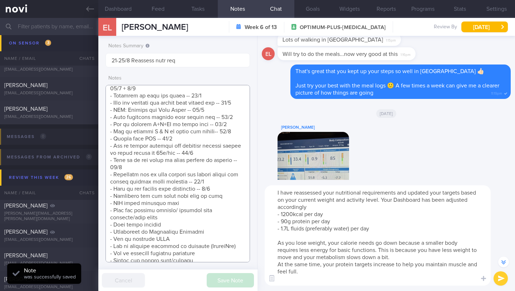
scroll to position [633, 0]
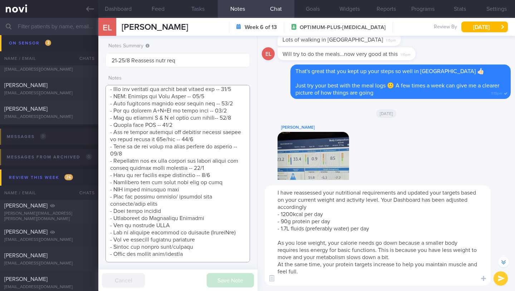
drag, startPoint x: 189, startPoint y: 197, endPoint x: 153, endPoint y: 198, distance: 36.2
click at [153, 198] on textarea at bounding box center [178, 173] width 145 height 177
drag, startPoint x: 191, startPoint y: 198, endPoint x: 152, endPoint y: 196, distance: 39.1
click at [152, 196] on textarea at bounding box center [178, 173] width 145 height 177
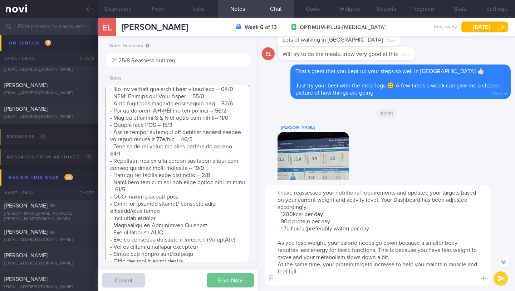
type textarea "Personal target weight: 52-54kg SUPPORT NEEDED: CHALLENGE: R/V with JJ: ([DATE]…"
click at [228, 251] on button "Save Note" at bounding box center [230, 280] width 47 height 14
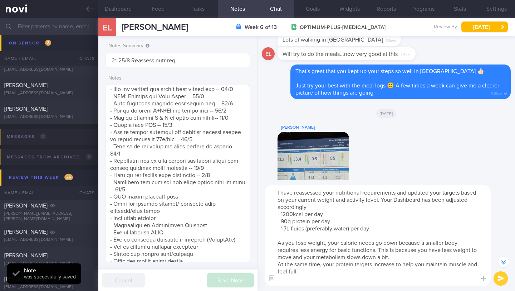
click at [344, 251] on button "submit" at bounding box center [501, 278] width 14 height 14
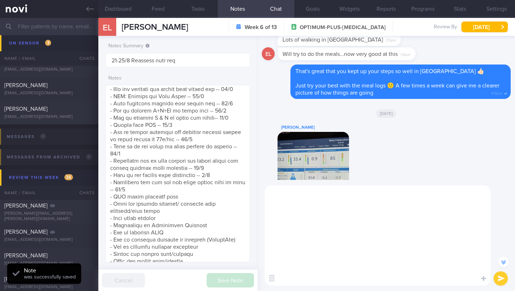
scroll to position [0, 0]
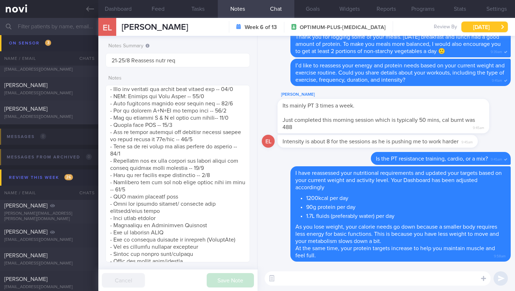
click at [344, 27] on button "[DATE]" at bounding box center [485, 26] width 47 height 11
click at [328, 251] on textarea at bounding box center [378, 278] width 226 height 14
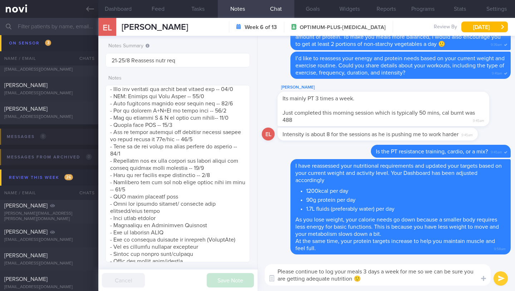
type textarea "Please continue to log your meals 3 days a week for me so we can be sure you ar…"
click at [344, 251] on button "submit" at bounding box center [501, 278] width 14 height 14
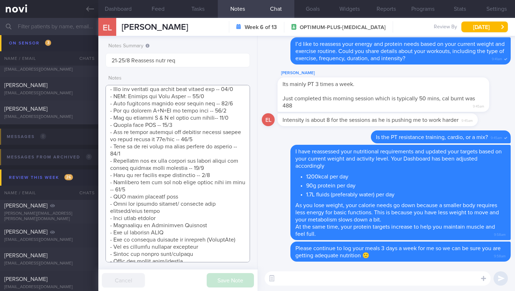
click at [207, 206] on textarea at bounding box center [178, 173] width 145 height 177
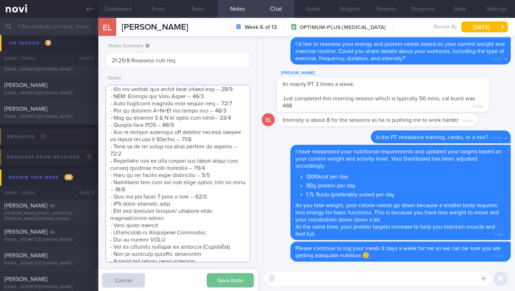
type textarea "Personal target weight: 52-54kg SUPPORT NEEDED: CHALLENGE: R/V with JJ: ([DATE]…"
drag, startPoint x: 215, startPoint y: 277, endPoint x: 216, endPoint y: 270, distance: 7.9
click at [215, 251] on button "Save Note" at bounding box center [230, 280] width 47 height 14
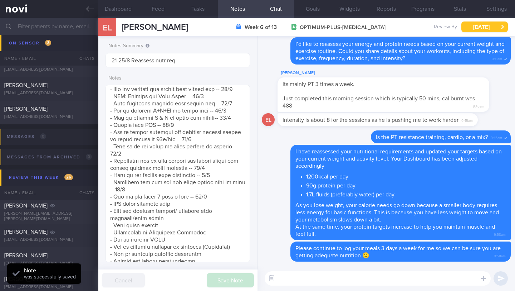
click at [344, 31] on button "[DATE]" at bounding box center [485, 26] width 47 height 11
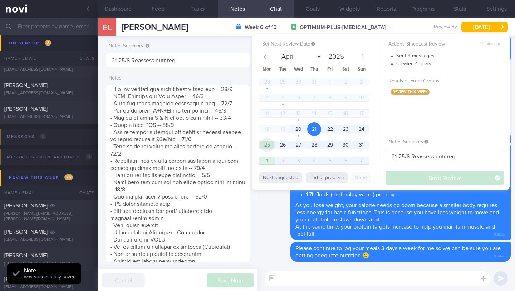
click at [267, 144] on span "25" at bounding box center [267, 145] width 14 height 14
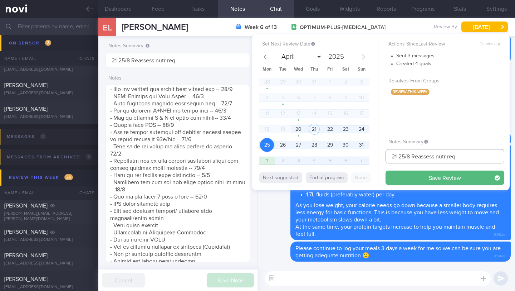
drag, startPoint x: 399, startPoint y: 155, endPoint x: 388, endPoint y: 152, distance: 12.2
click at [344, 155] on input "21-25/8 Reassess nutr req" at bounding box center [445, 156] width 119 height 14
drag, startPoint x: 407, startPoint y: 157, endPoint x: 483, endPoint y: 150, distance: 76.5
click at [344, 155] on input "25/8 Reassess nutr req" at bounding box center [445, 156] width 119 height 14
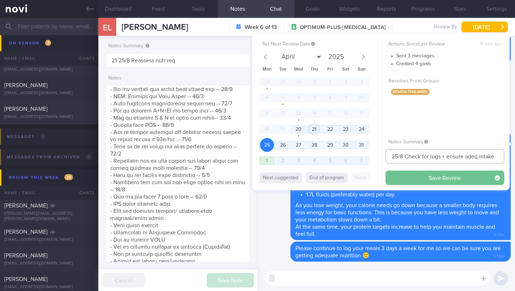
type input "25/8 Check for logs + ensure adeq intake"
click at [344, 182] on button "Save Review" at bounding box center [445, 177] width 119 height 14
type input "25/8 Check for logs + ensure adeq intake"
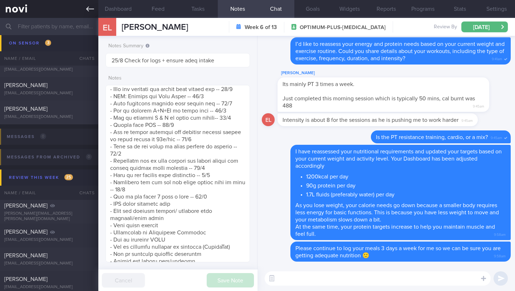
click at [86, 15] on link at bounding box center [49, 9] width 98 height 18
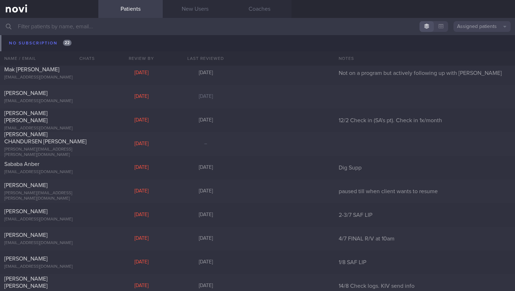
scroll to position [6606, 0]
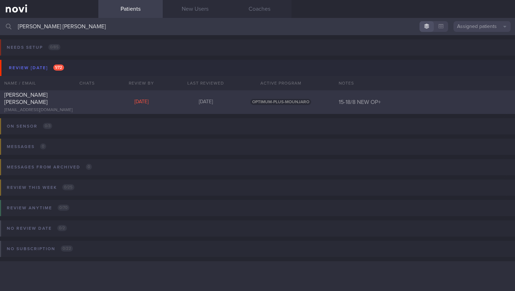
type input "[PERSON_NAME] [PERSON_NAME]"
click at [94, 107] on div "[EMAIL_ADDRESS][DOMAIN_NAME]" at bounding box center [49, 109] width 90 height 5
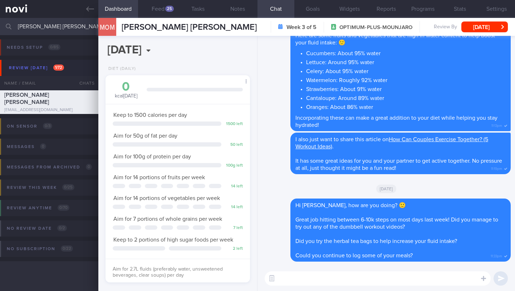
scroll to position [73, 126]
click at [158, 10] on button "Feed 25" at bounding box center [158, 9] width 40 height 18
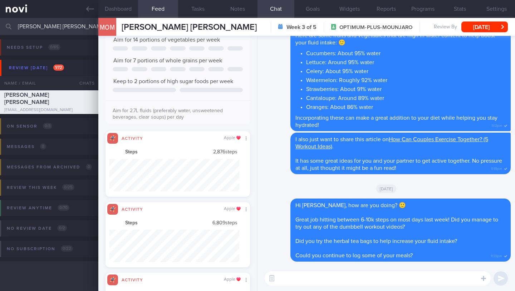
scroll to position [357917, 357820]
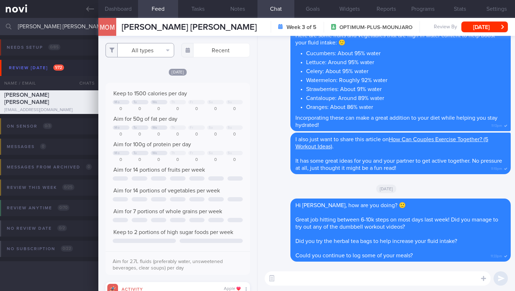
click at [146, 48] on button "All types" at bounding box center [140, 50] width 69 height 14
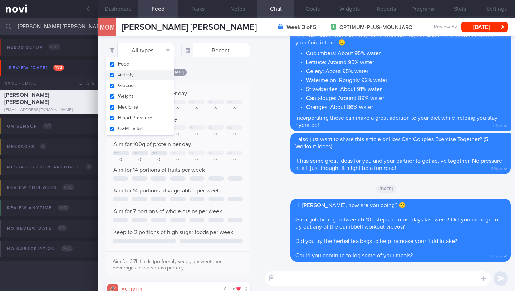
click at [139, 72] on button "Activity" at bounding box center [140, 74] width 68 height 11
checkbox input "false"
click at [220, 76] on div "Filtering type... Food Activity Glucose Weight Medicine Blood Pressure [MEDICAL…" at bounding box center [177, 163] width 159 height 255
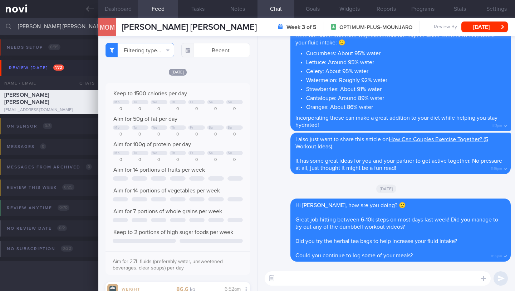
click at [120, 7] on button "Dashboard" at bounding box center [118, 9] width 40 height 18
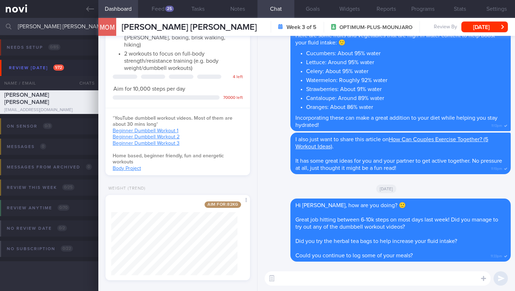
click at [295, 251] on textarea at bounding box center [378, 278] width 226 height 14
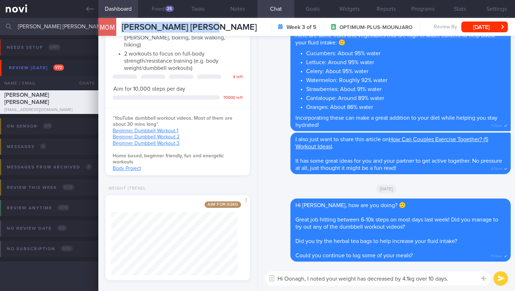
drag, startPoint x: 126, startPoint y: 29, endPoint x: 211, endPoint y: 30, distance: 84.8
click at [210, 32] on div "[PERSON_NAME] [PERSON_NAME] [PERSON_NAME] [PERSON_NAME] [EMAIL_ADDRESS][DOMAIN_…" at bounding box center [189, 27] width 135 height 11
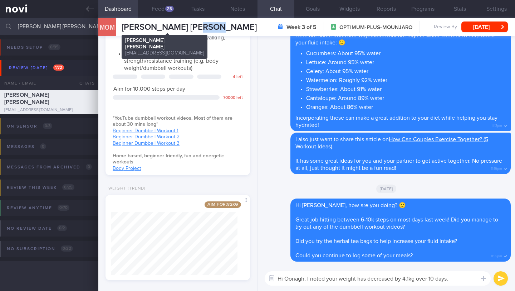
drag, startPoint x: 219, startPoint y: 27, endPoint x: 193, endPoint y: 27, distance: 25.4
click at [193, 27] on div "MOM [PERSON_NAME] [PERSON_NAME] [PERSON_NAME] [PERSON_NAME] [EMAIL_ADDRESS][DOM…" at bounding box center [306, 27] width 417 height 18
click at [194, 27] on span "[PERSON_NAME] [PERSON_NAME]" at bounding box center [189, 27] width 135 height 9
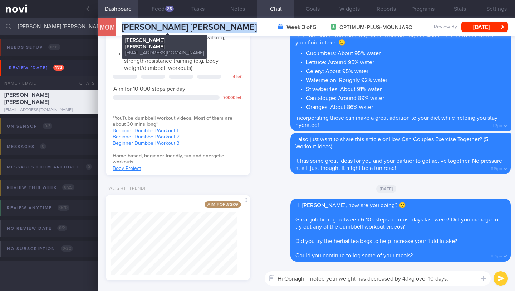
click at [194, 27] on span "[PERSON_NAME] [PERSON_NAME]" at bounding box center [189, 27] width 135 height 9
copy div "[PERSON_NAME] [PERSON_NAME] [PERSON_NAME] [PERSON_NAME] [EMAIL_ADDRESS][DOMAIN_…"
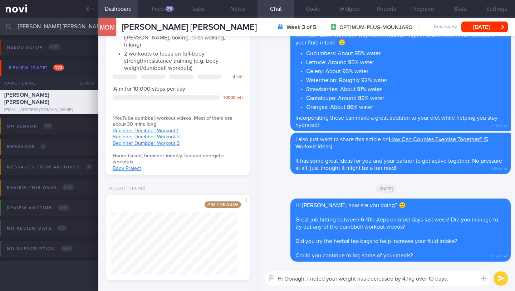
click at [344, 251] on textarea "Hi Oonagh, I noted your weight has decreased by 4.1kg over 10 days." at bounding box center [378, 278] width 226 height 14
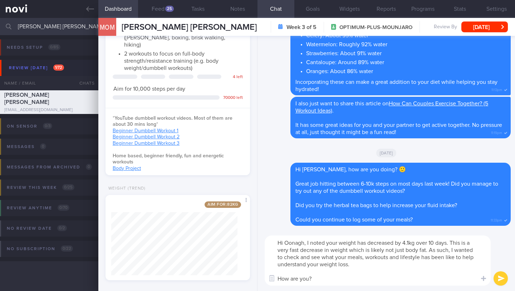
click at [344, 251] on textarea "Hi Oonagh, I noted your weight has decreased by 4.1kg over 10 days. This is a v…" at bounding box center [378, 260] width 226 height 50
drag, startPoint x: 317, startPoint y: 279, endPoint x: 283, endPoint y: 274, distance: 34.0
click at [283, 251] on textarea "Hi Oonagh, I noted your weight has decreased by 4.1kg over 10 days. This is a v…" at bounding box center [378, 260] width 226 height 50
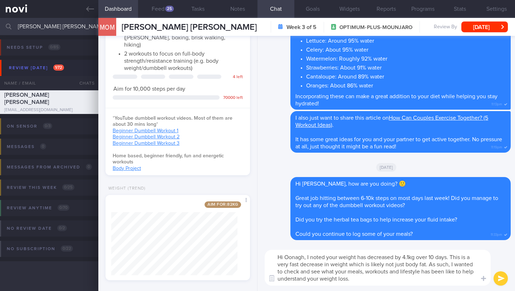
click at [344, 251] on textarea "Hi Oonagh, I noted your weight has decreased by 4.1kg over 10 days. This is a v…" at bounding box center [378, 267] width 226 height 36
drag, startPoint x: 323, startPoint y: 271, endPoint x: 429, endPoint y: 263, distance: 106.9
click at [344, 251] on textarea "Hi Oonagh, I noted your weight has decreased by 4.1kg over 10 days. This is a v…" at bounding box center [378, 267] width 226 height 36
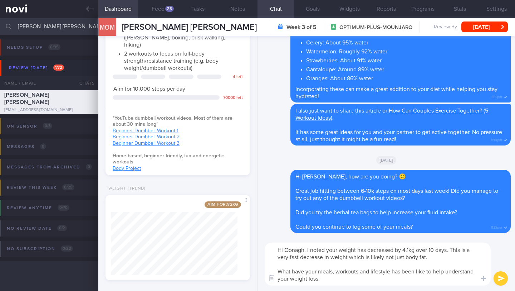
click at [344, 251] on textarea "Hi Oonagh, I noted your weight has decreased by 4.1kg over 10 days. This is a v…" at bounding box center [378, 263] width 226 height 43
drag, startPoint x: 416, startPoint y: 271, endPoint x: 418, endPoint y: 276, distance: 5.3
click at [344, 251] on textarea "Hi Oonagh, I noted your weight has decreased by 4.1kg over 10 days. This is a v…" at bounding box center [378, 263] width 226 height 43
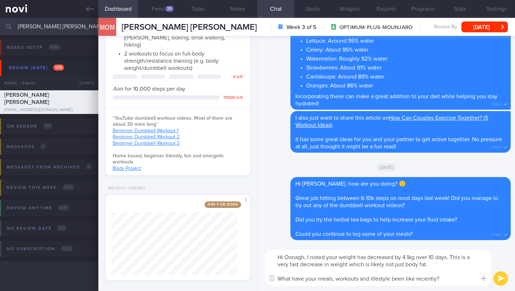
drag, startPoint x: 438, startPoint y: 257, endPoint x: 438, endPoint y: 262, distance: 5.0
click at [344, 251] on textarea "Hi Oonagh, I noted your weight has decreased by 4.1kg over 10 days. This is a v…" at bounding box center [378, 267] width 226 height 36
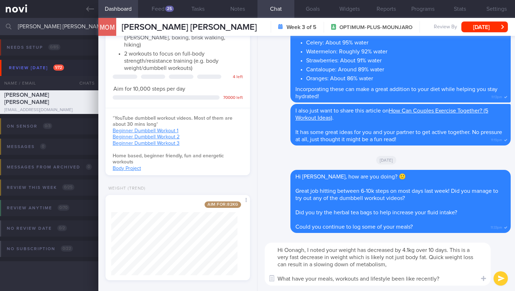
drag, startPoint x: 430, startPoint y: 258, endPoint x: 435, endPoint y: 263, distance: 6.8
click at [344, 251] on textarea "Hi Oonagh, I noted your weight has decreased by 4.1kg over 10 days. This is a v…" at bounding box center [378, 263] width 226 height 43
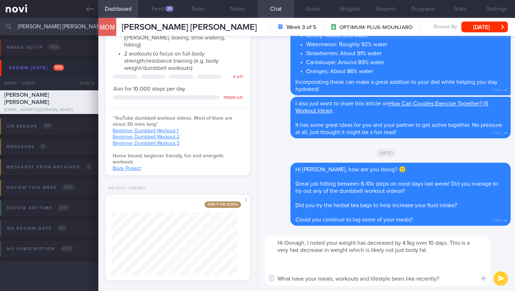
paste textarea "Rapid weight loss can cause several negative effects on your body. Metabolism S…"
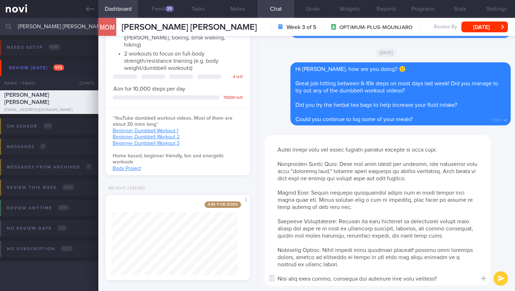
click at [275, 165] on textarea at bounding box center [378, 210] width 226 height 150
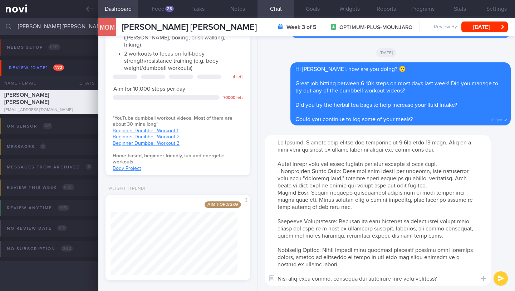
scroll to position [0, 0]
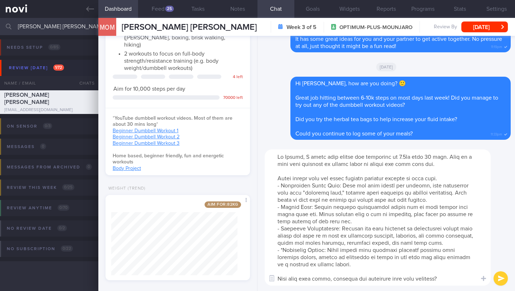
click at [331, 251] on textarea at bounding box center [378, 217] width 226 height 136
click at [281, 228] on textarea at bounding box center [378, 217] width 226 height 136
click at [282, 208] on textarea at bounding box center [378, 217] width 226 height 136
click at [315, 208] on textarea at bounding box center [378, 217] width 226 height 136
click at [281, 185] on textarea at bounding box center [378, 217] width 226 height 136
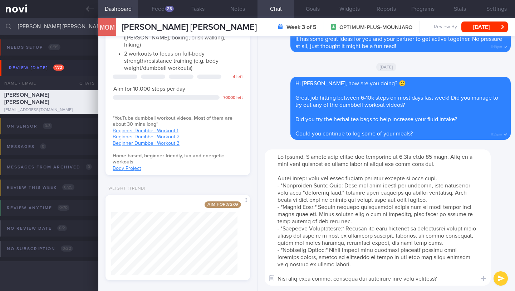
click at [344, 185] on textarea at bounding box center [378, 217] width 226 height 136
drag, startPoint x: 355, startPoint y: 265, endPoint x: 273, endPoint y: 154, distance: 138.0
click at [273, 154] on textarea at bounding box center [378, 217] width 226 height 136
click at [296, 251] on textarea at bounding box center [378, 217] width 226 height 136
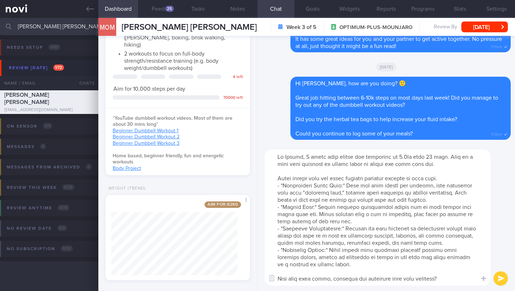
click at [296, 251] on textarea at bounding box center [378, 217] width 226 height 136
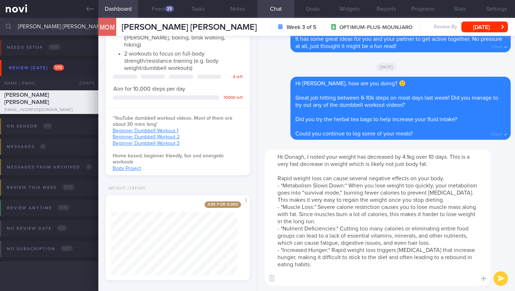
type textarea "Hi Oonagh, I noted your weight has decreased by 4.1kg over 10 days. This is a v…"
click at [344, 251] on button "submit" at bounding box center [501, 278] width 14 height 14
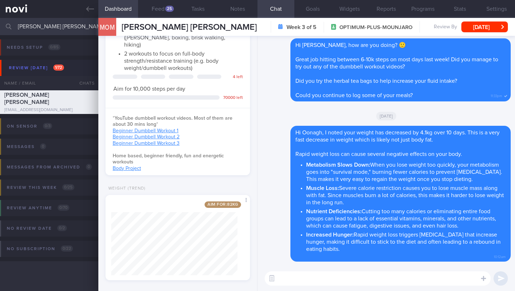
paste textarea "What have your meals, workouts and lifestyle been like recently?"
type textarea "What have your meals, workouts and lifestyle been like recently?"
click at [344, 251] on button "submit" at bounding box center [501, 278] width 14 height 14
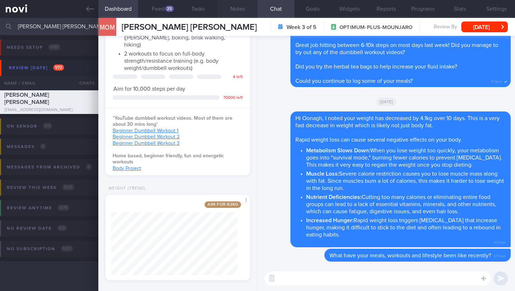
click at [237, 11] on button "Notes" at bounding box center [238, 9] width 40 height 18
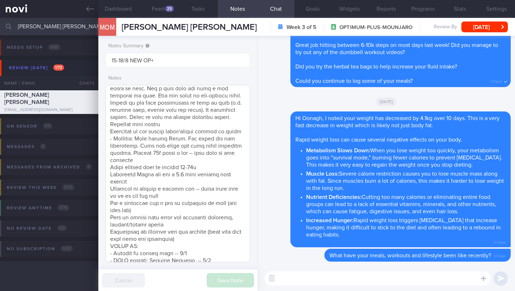
scroll to position [439, 0]
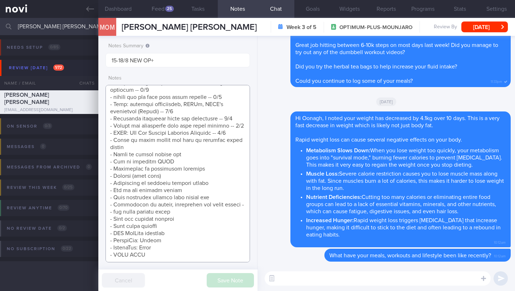
click at [238, 123] on textarea at bounding box center [178, 173] width 145 height 177
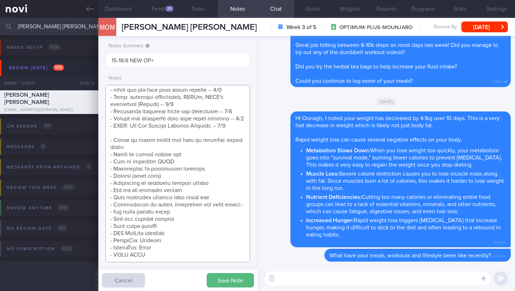
scroll to position [446, 0]
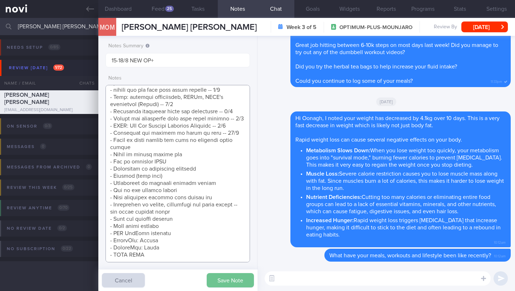
type textarea "SUPPORT NEEDED: CHALLENGE: - DIET - EXERCISE - MEDS - WEIGHT - HbA1c/GMI Wt tre…"
click at [220, 251] on button "Save Note" at bounding box center [230, 280] width 47 height 14
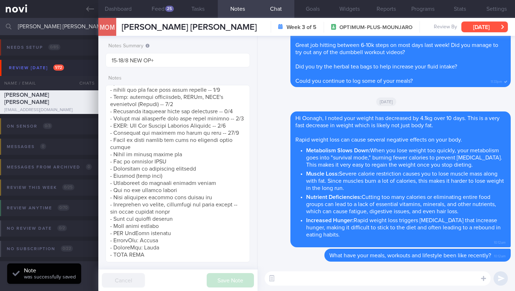
click at [344, 28] on button "[DATE]" at bounding box center [485, 26] width 47 height 11
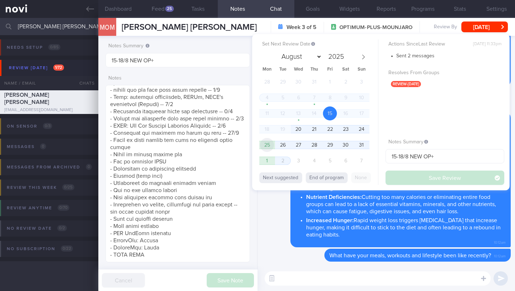
click at [268, 143] on span "25" at bounding box center [267, 145] width 14 height 14
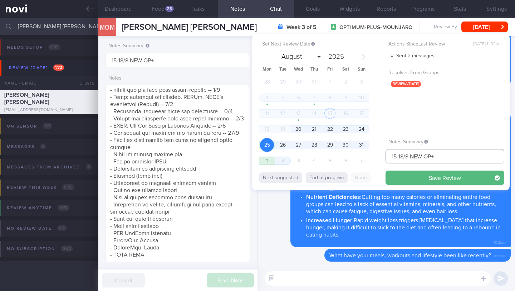
drag, startPoint x: 404, startPoint y: 155, endPoint x: 375, endPoint y: 158, distance: 28.9
click at [344, 158] on div "Set Next Review Date [DATE] August September October November [DATE] Mon Tue We…" at bounding box center [381, 112] width 258 height 156
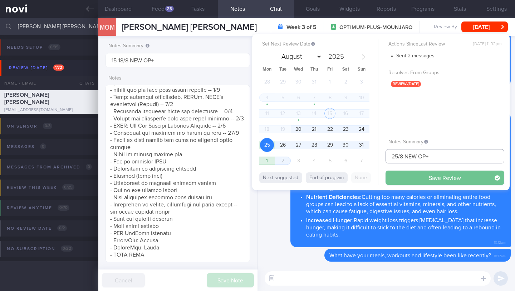
type input "25/8 NEW OP+"
click at [344, 176] on button "Save Review" at bounding box center [445, 177] width 119 height 14
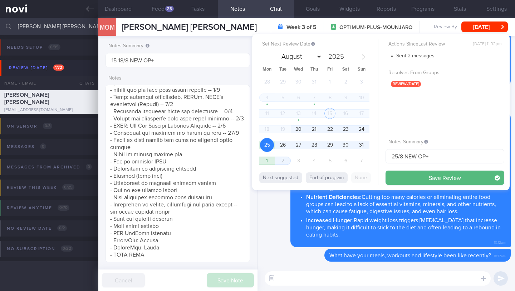
type input "25/8 NEW OP+"
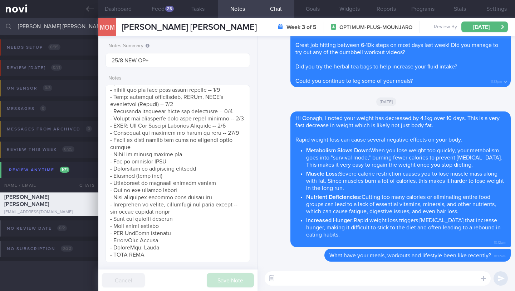
click at [57, 29] on input "[PERSON_NAME] [PERSON_NAME]" at bounding box center [257, 26] width 515 height 17
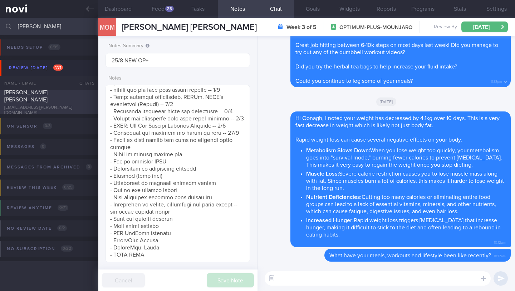
type input "[PERSON_NAME]"
click at [65, 107] on div "[EMAIL_ADDRESS][PERSON_NAME][DOMAIN_NAME]" at bounding box center [49, 110] width 90 height 11
type input "15/8 NEW OP+"
type textarea "SUPPORT NEEDED: CHALLENGE: Doctor REVIEWS: ([DATE]) Tolerated [MEDICAL_DATA] 0.…"
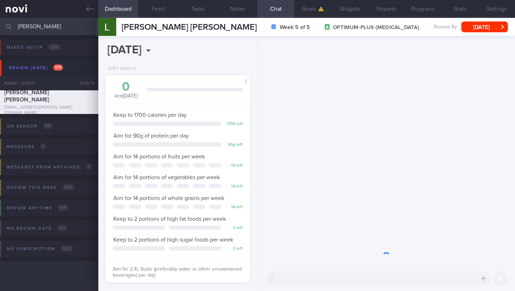
scroll to position [73, 126]
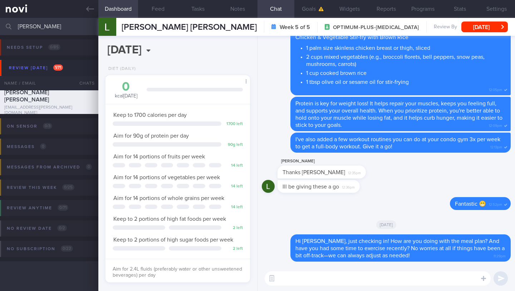
click at [344, 251] on textarea at bounding box center [378, 278] width 226 height 14
click at [344, 5] on button "Programs" at bounding box center [423, 9] width 37 height 18
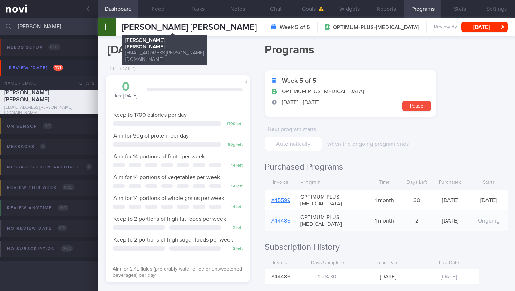
click at [193, 26] on span "[PERSON_NAME] [PERSON_NAME]" at bounding box center [189, 27] width 135 height 9
click at [192, 26] on span "[PERSON_NAME] [PERSON_NAME]" at bounding box center [189, 27] width 135 height 9
copy div "[PERSON_NAME] [PERSON_NAME] [PERSON_NAME] [PERSON_NAME] [PERSON_NAME][EMAIL_ADD…"
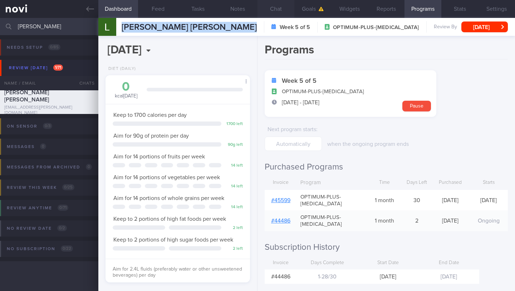
click at [273, 9] on button "Chat" at bounding box center [276, 9] width 37 height 18
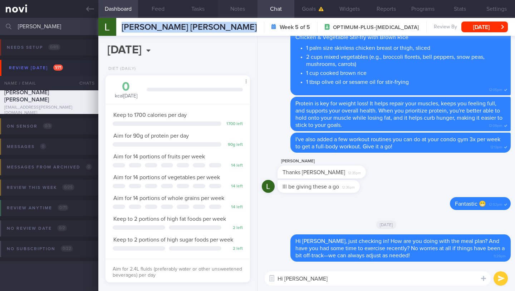
click at [246, 9] on button "Notes" at bounding box center [238, 9] width 40 height 18
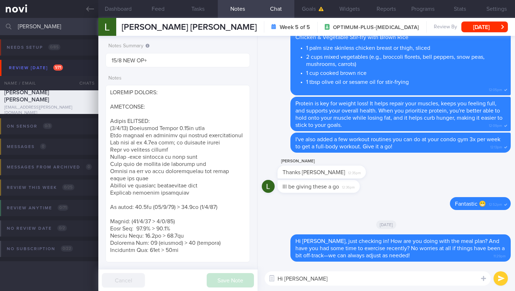
click at [294, 251] on textarea "Hi [PERSON_NAME]" at bounding box center [378, 278] width 226 height 14
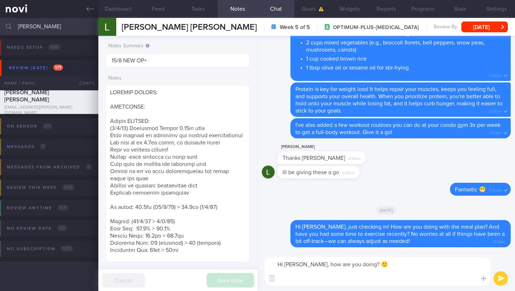
paste textarea "Feel free to let me know if you have any questions or if there's anything speci…"
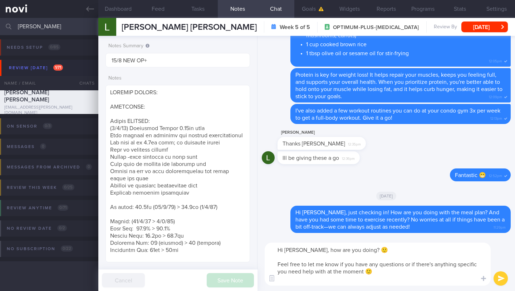
click at [344, 251] on textarea "Hi [PERSON_NAME], how are you doing? 🙂 Feel free to let me know if you have any…" at bounding box center [378, 263] width 226 height 43
type textarea "Hi [PERSON_NAME], how are you doing? Feel free to let me know if you have any q…"
click at [344, 251] on button "submit" at bounding box center [501, 278] width 14 height 14
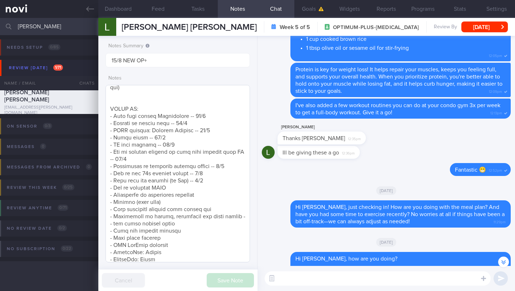
scroll to position [360, 0]
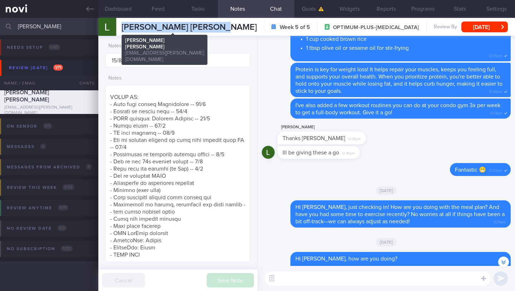
drag, startPoint x: 122, startPoint y: 28, endPoint x: 234, endPoint y: 29, distance: 112.0
click at [234, 29] on div "[PERSON_NAME] [PERSON_NAME] [PERSON_NAME] [PERSON_NAME] [PERSON_NAME][EMAIL_ADD…" at bounding box center [306, 27] width 417 height 18
copy span "[PERSON_NAME] [PERSON_NAME]"
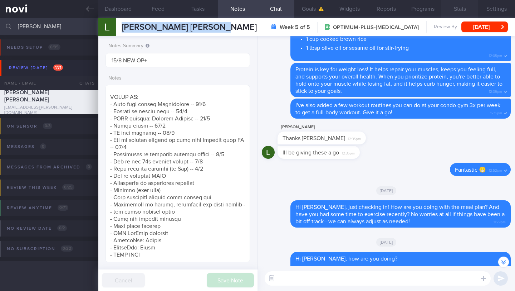
click at [344, 10] on button "Stats" at bounding box center [460, 9] width 37 height 18
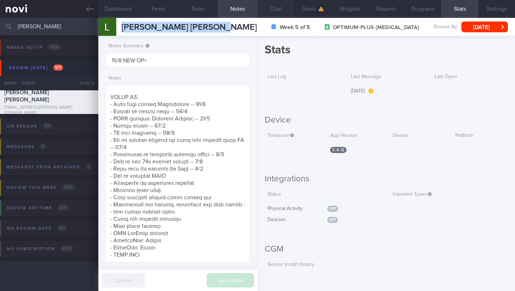
click at [274, 11] on button "Chat" at bounding box center [276, 9] width 37 height 18
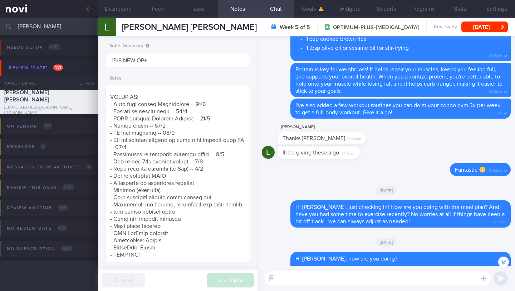
click at [330, 251] on textarea at bounding box center [378, 278] width 226 height 14
paste textarea "Incidental activity—like what you do for work or daily tasks—definitely contrib…"
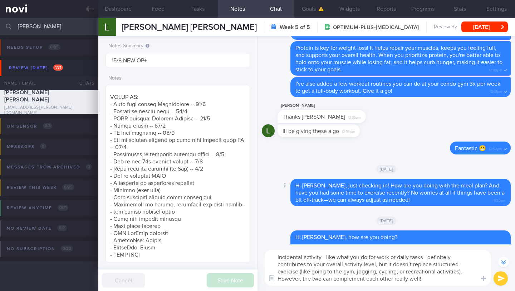
scroll to position [-46, 0]
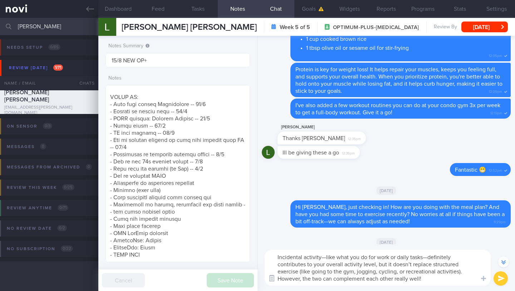
drag, startPoint x: 431, startPoint y: 281, endPoint x: 273, endPoint y: 280, distance: 157.9
click at [273, 251] on div "Chat Templates Admin [MEDICAL_DATA] Weight Nutrition Physical Activity Infograp…" at bounding box center [387, 267] width 258 height 47
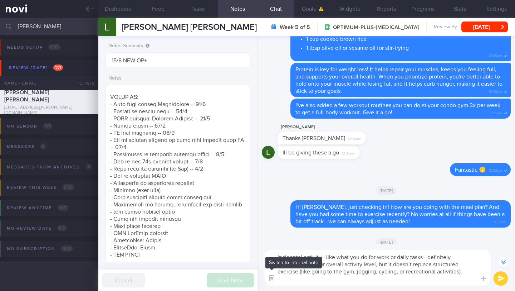
scroll to position [0, 0]
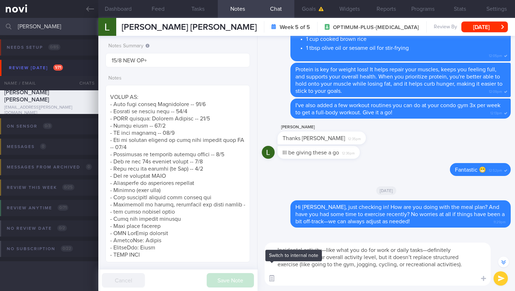
paste textarea "Incorporating both into your routine can help boost your overall physical activ…"
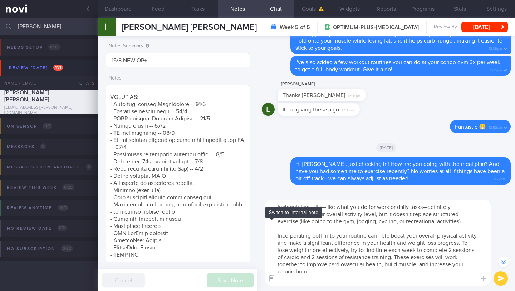
scroll to position [-96, 0]
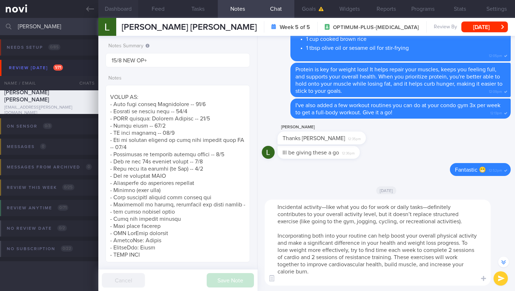
click at [121, 12] on button "Dashboard" at bounding box center [118, 9] width 40 height 18
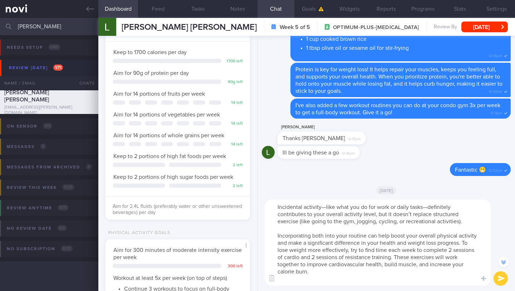
scroll to position [129, 0]
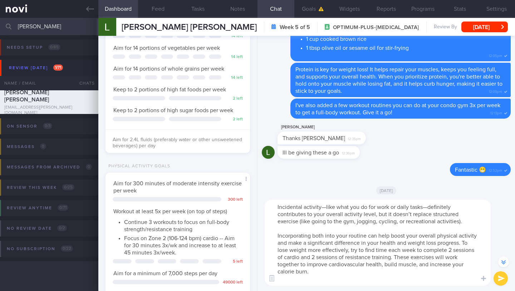
click at [344, 251] on textarea "Incidental activity—like what you do for work or daily tasks—definitely contrib…" at bounding box center [378, 242] width 226 height 86
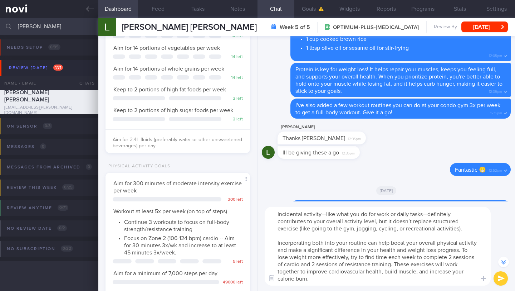
scroll to position [-96, 0]
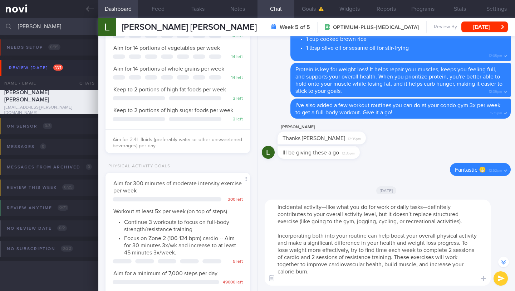
click at [314, 251] on textarea "Incidental activity—like what you do for work or daily tasks—definitely contrib…" at bounding box center [378, 242] width 226 height 86
click at [344, 251] on textarea "Incidental activity—like what you do for work or daily tasks—definitely contrib…" at bounding box center [378, 242] width 226 height 86
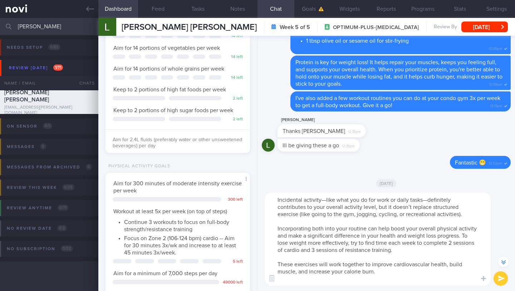
scroll to position [-103, 0]
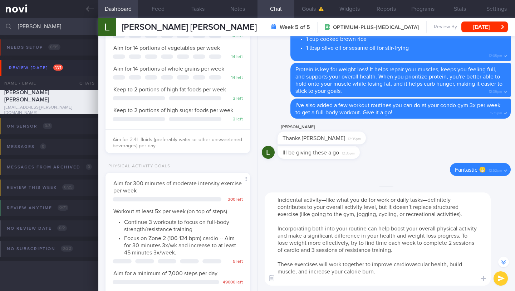
click at [344, 250] on textarea "Incidental activity—like what you do for work or daily tasks—definitely contrib…" at bounding box center [378, 238] width 226 height 93
paste textarea "Challenge yourself to achieve at least 6,000 steps per day. Regularly achieving…"
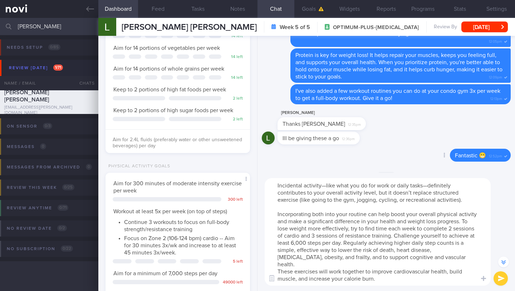
scroll to position [-118, 0]
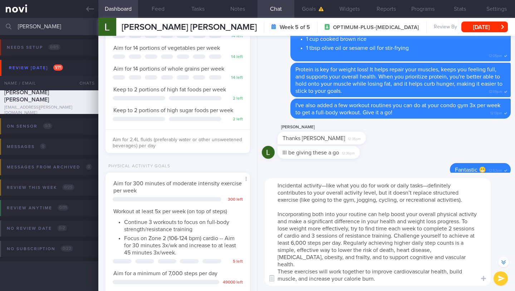
click at [276, 243] on textarea "Incidental activity—like what you do for work or daily tasks—definitely contrib…" at bounding box center [378, 231] width 226 height 107
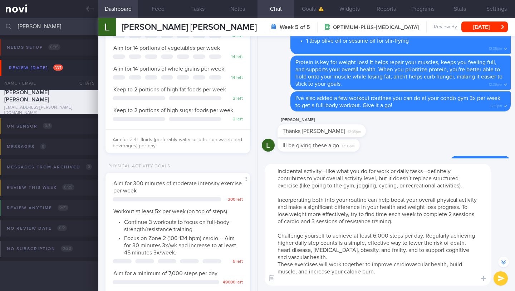
scroll to position [-132, 0]
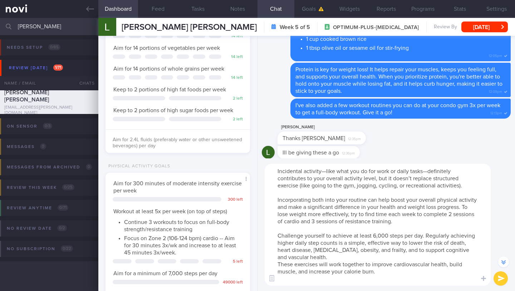
click at [334, 251] on textarea "Incidental activity—like what you do for work or daily tasks—definitely contrib…" at bounding box center [378, 225] width 226 height 122
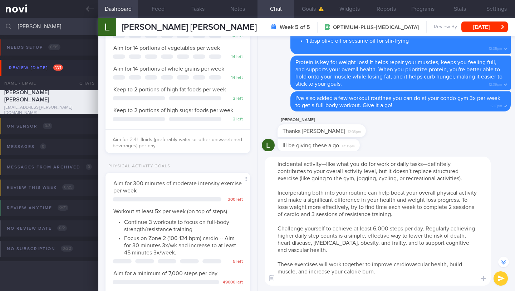
scroll to position [-139, 0]
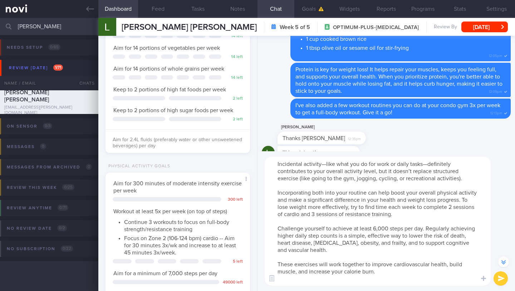
click at [344, 228] on textarea "Incidental activity—like what you do for work or daily tasks—definitely contrib…" at bounding box center [378, 220] width 226 height 129
drag, startPoint x: 364, startPoint y: 266, endPoint x: 261, endPoint y: 263, distance: 103.5
click at [261, 251] on div "Incidental activity—like what you do for work or daily tasks—definitely contrib…" at bounding box center [387, 221] width 258 height 140
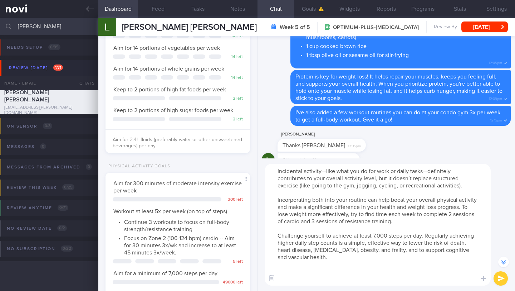
scroll to position [-132, 0]
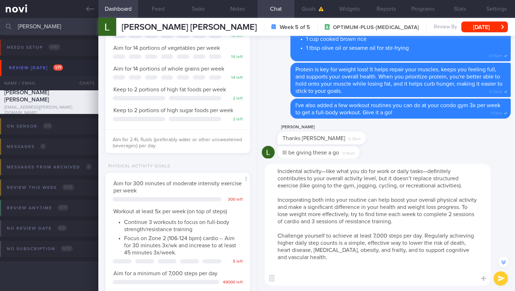
click at [344, 235] on textarea "Incidental activity—like what you do for work or daily tasks—definitely contrib…" at bounding box center [378, 225] width 226 height 122
type textarea "Incidental activity—like what you do for work or daily tasks—definitely contrib…"
click at [344, 251] on button "submit" at bounding box center [501, 278] width 14 height 14
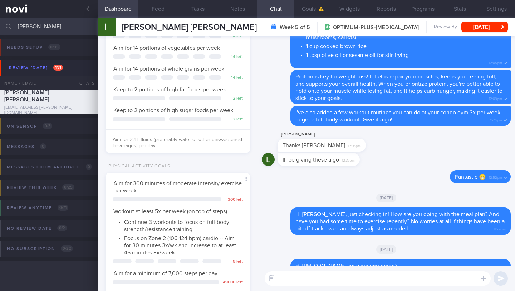
scroll to position [0, 0]
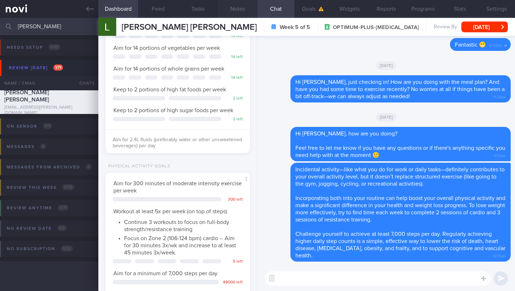
click at [235, 10] on button "Notes" at bounding box center [238, 9] width 40 height 18
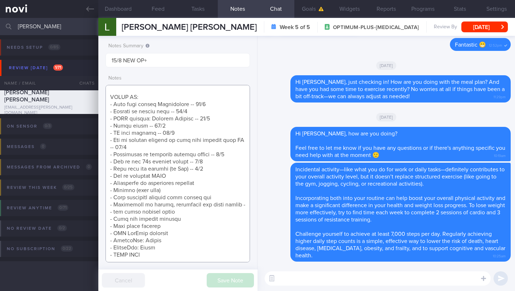
click at [210, 164] on textarea at bounding box center [178, 173] width 145 height 177
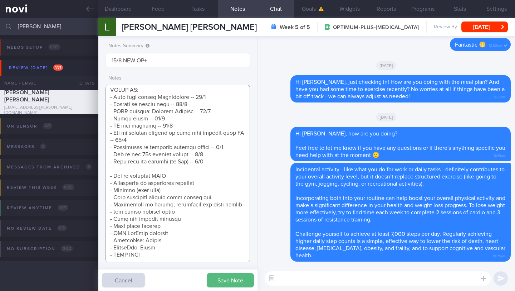
scroll to position [368, 0]
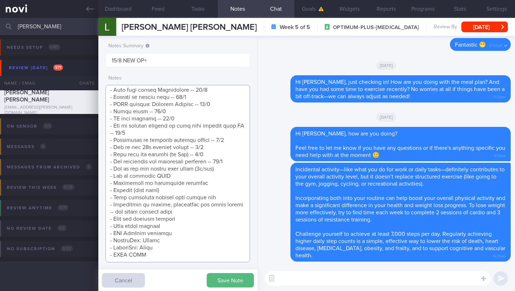
click at [218, 167] on textarea at bounding box center [178, 173] width 145 height 177
type textarea "SUPPORT NEEDED: CHALLENGE: Doctor REVIEWS: ([DATE]) Tolerated [MEDICAL_DATA] 0.…"
click at [217, 251] on button "Save Note" at bounding box center [230, 280] width 47 height 14
paste textarea "You can get in more steps by: - taking the stairs instead of using elevators or…"
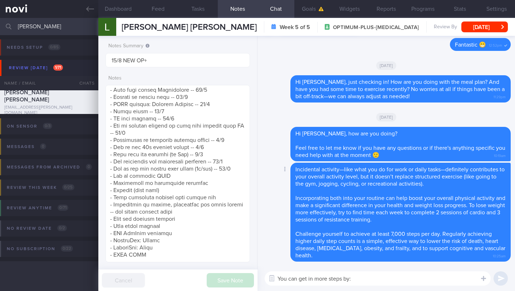
scroll to position [0, 0]
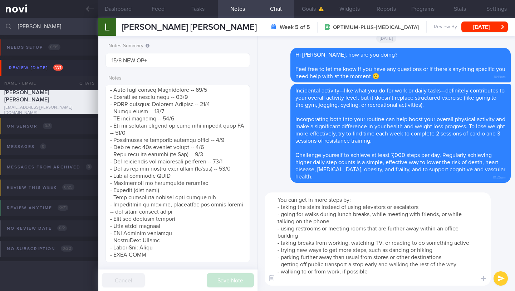
drag, startPoint x: 418, startPoint y: 250, endPoint x: 388, endPoint y: 248, distance: 29.4
click at [344, 248] on textarea "You can get in more steps by: - taking the stairs instead of using elevators or…" at bounding box center [378, 238] width 226 height 93
type textarea "You can get in more steps by: - taking the stairs instead of using elevators or…"
click at [344, 251] on button "submit" at bounding box center [501, 278] width 14 height 14
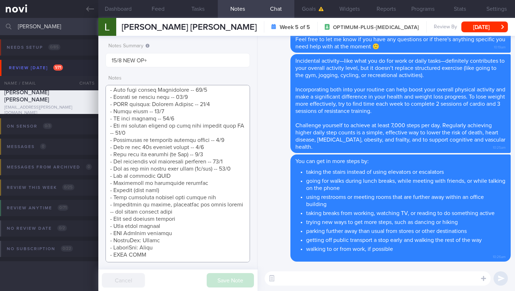
click at [187, 174] on textarea at bounding box center [178, 173] width 145 height 177
type textarea "SUPPORT NEEDED: CHALLENGE: Doctor REVIEWS: ([DATE]) Tolerated [MEDICAL_DATA] 0.…"
click at [226, 251] on button "Save Note" at bounding box center [230, 280] width 47 height 14
click at [344, 26] on button "[DATE]" at bounding box center [485, 26] width 47 height 11
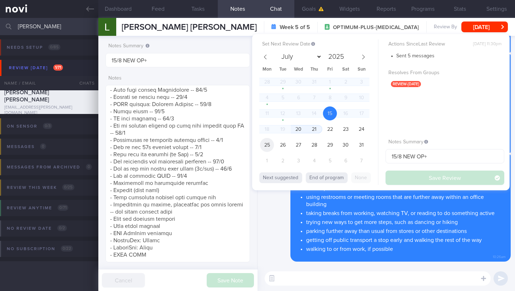
click at [271, 146] on span "25" at bounding box center [267, 145] width 14 height 14
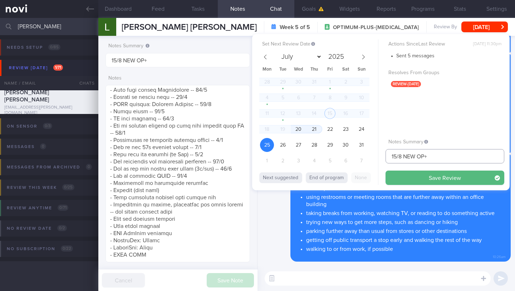
drag, startPoint x: 392, startPoint y: 157, endPoint x: 381, endPoint y: 154, distance: 11.4
click at [344, 154] on div "Set Next Review Date [DATE] July August September October November [DATE] Mon T…" at bounding box center [381, 112] width 258 height 156
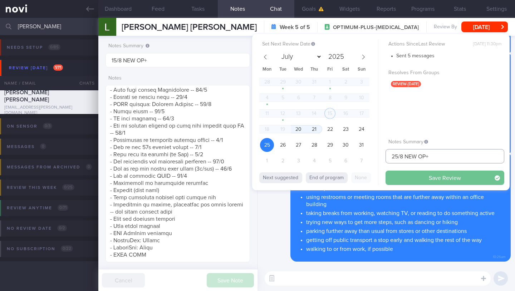
type input "25/8 NEW OP+"
click at [344, 177] on button "Save Review" at bounding box center [445, 177] width 119 height 14
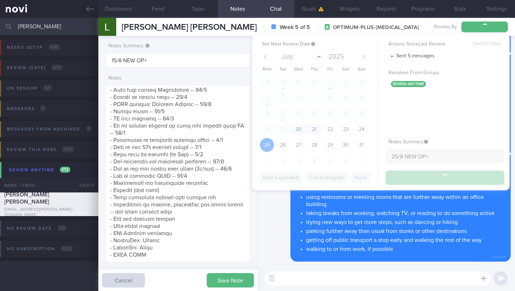
type input "25/8 NEW OP+"
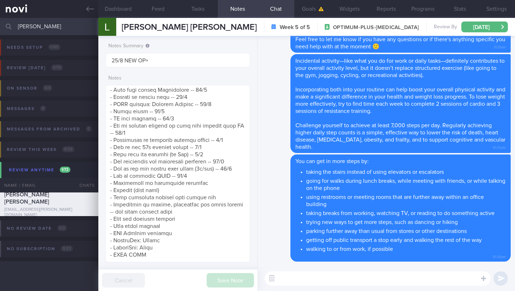
click at [48, 26] on input "[PERSON_NAME]" at bounding box center [257, 26] width 515 height 17
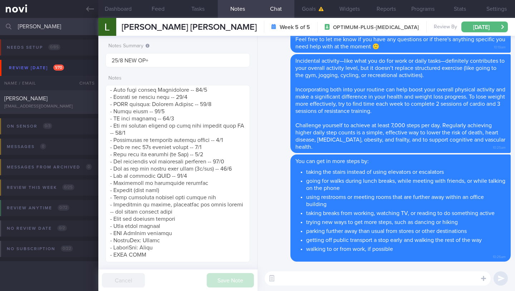
type input "[PERSON_NAME]"
click at [71, 101] on div "[PERSON_NAME]" at bounding box center [48, 98] width 88 height 7
type input "15/8 Check if tried any TFX classes"
type textarea "NOTE: May find articles too long. Send summaries intstead Protein Powder Used: …"
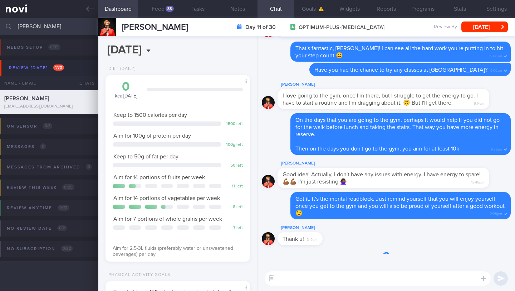
scroll to position [73, 126]
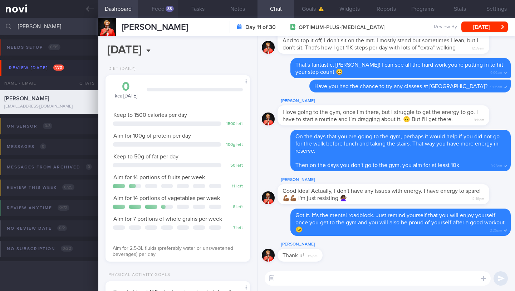
click at [154, 9] on button "Feed 38" at bounding box center [158, 9] width 40 height 18
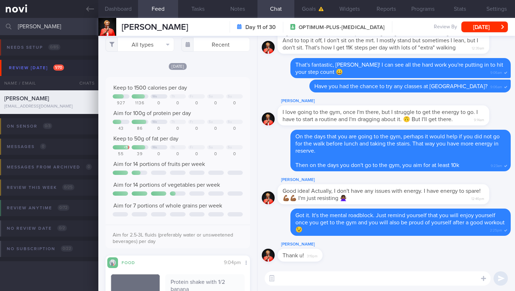
scroll to position [13, 0]
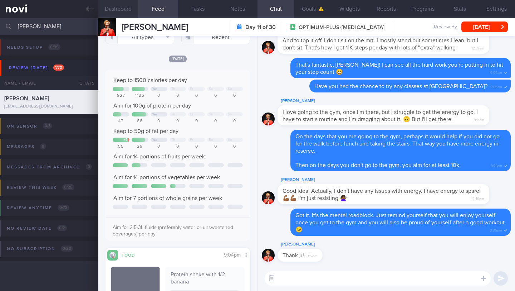
click at [117, 7] on button "Dashboard" at bounding box center [118, 9] width 40 height 18
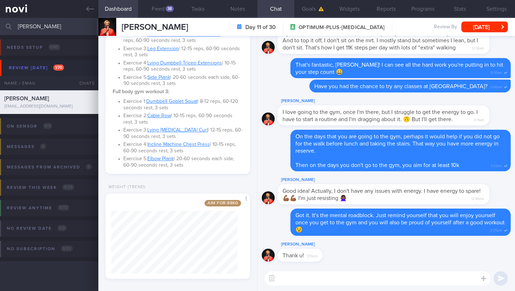
scroll to position [495, 0]
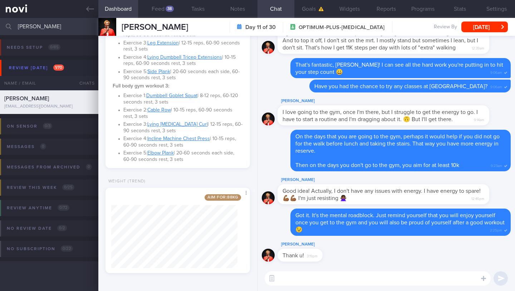
click at [303, 251] on textarea at bounding box center [378, 278] width 226 height 14
type textarea "Hi Melody,"
click at [160, 8] on button "Feed 38" at bounding box center [158, 9] width 40 height 18
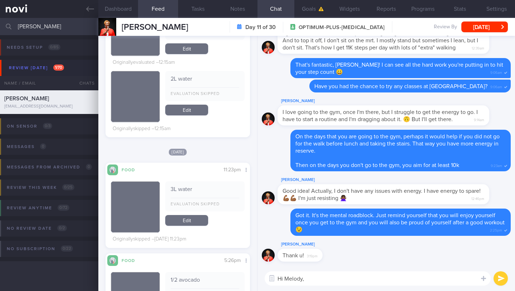
scroll to position [1809, 0]
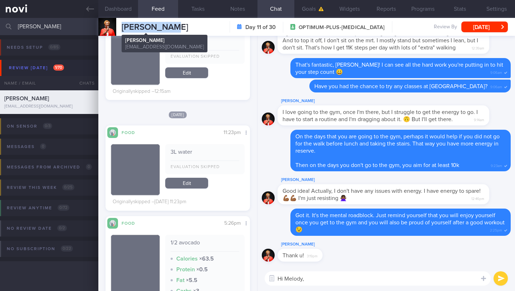
drag, startPoint x: 174, startPoint y: 30, endPoint x: 122, endPoint y: 30, distance: 52.3
click at [122, 30] on div "[PERSON_NAME] [PERSON_NAME] [EMAIL_ADDRESS][DOMAIN_NAME] Day 11 of 30 OPTIMUM-P…" at bounding box center [306, 27] width 417 height 18
copy span "[PERSON_NAME]"
click at [344, 11] on button "Stats" at bounding box center [460, 9] width 37 height 18
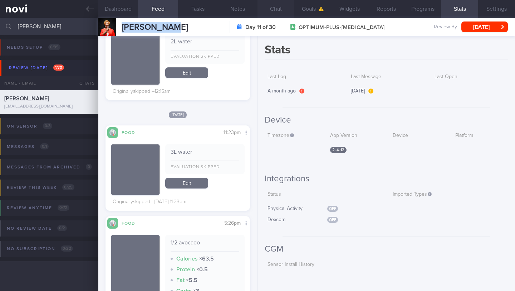
click at [280, 13] on button "Chat" at bounding box center [276, 9] width 37 height 18
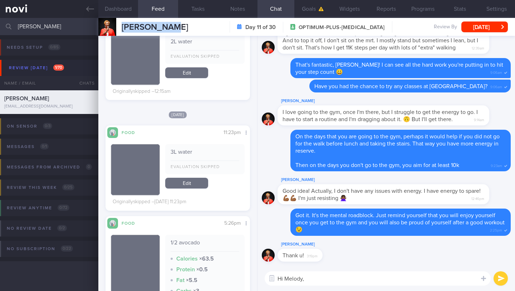
click at [258, 0] on button "Chat" at bounding box center [276, 9] width 37 height 18
click at [344, 251] on textarea "Hi Melody," at bounding box center [378, 278] width 226 height 14
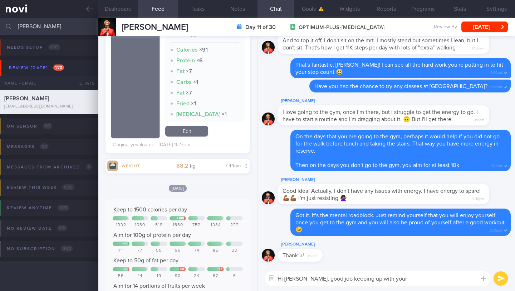
scroll to position [2976, 0]
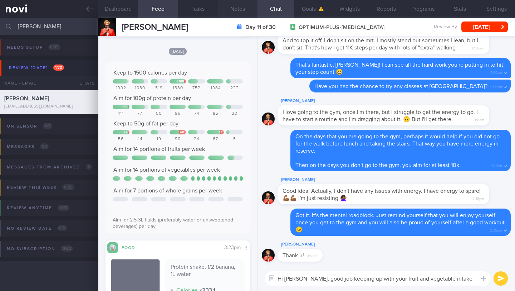
click at [233, 11] on button "Notes" at bounding box center [238, 9] width 40 height 18
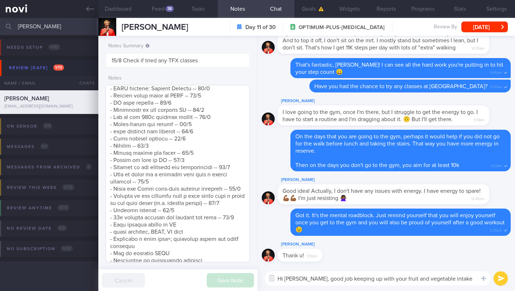
scroll to position [815, 0]
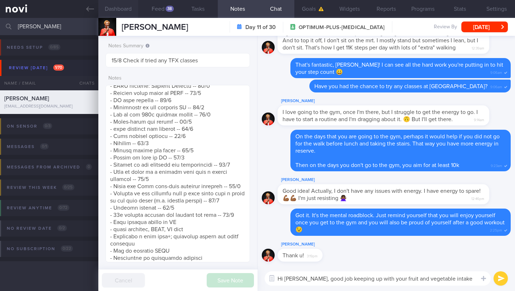
click at [131, 14] on button "Dashboard" at bounding box center [118, 9] width 40 height 18
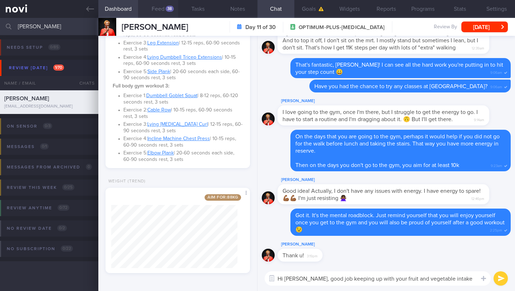
click at [158, 13] on button "Feed 38" at bounding box center [158, 9] width 40 height 18
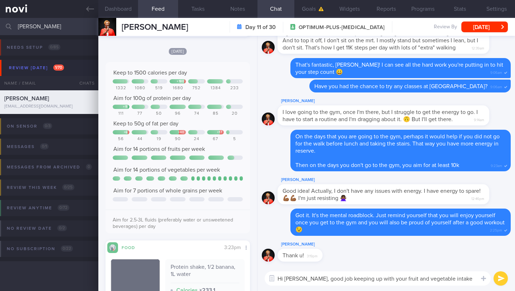
click at [344, 251] on textarea "Hi [PERSON_NAME], good job keeping up with your fruit and vegetable intake" at bounding box center [378, 278] width 226 height 14
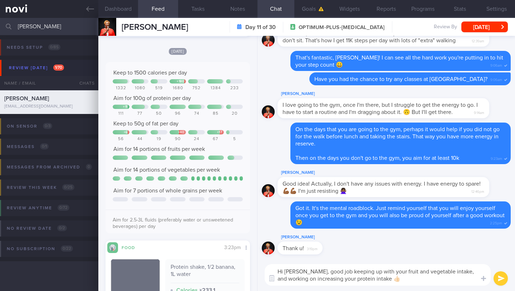
drag, startPoint x: 334, startPoint y: 279, endPoint x: 278, endPoint y: 279, distance: 55.1
click at [278, 251] on textarea "Hi [PERSON_NAME], good job keeping up with your fruit and vegetable intake, and…" at bounding box center [378, 274] width 226 height 21
type textarea "Hi [PERSON_NAME], good job keeping up with your fruit and vegetable intake, and…"
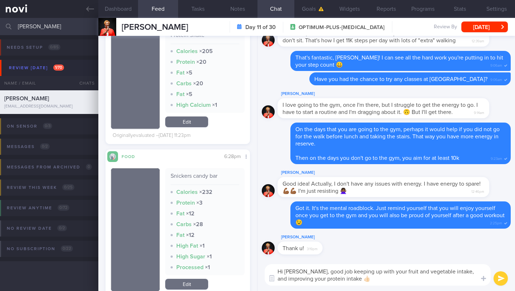
scroll to position [6260, 0]
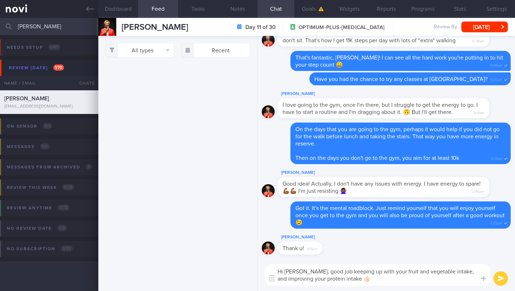
select select "7"
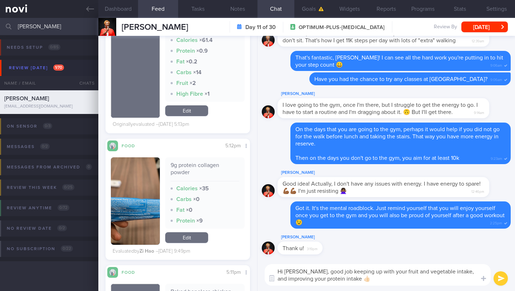
scroll to position [7781, 0]
click at [243, 10] on button "Notes" at bounding box center [238, 9] width 40 height 18
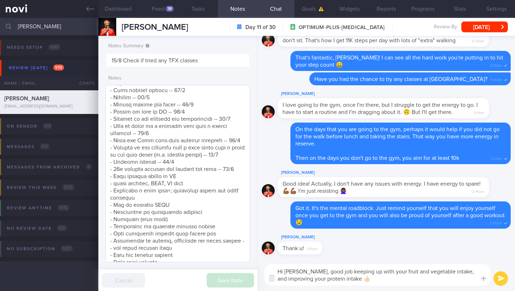
scroll to position [862, 0]
